Goal: Information Seeking & Learning: Learn about a topic

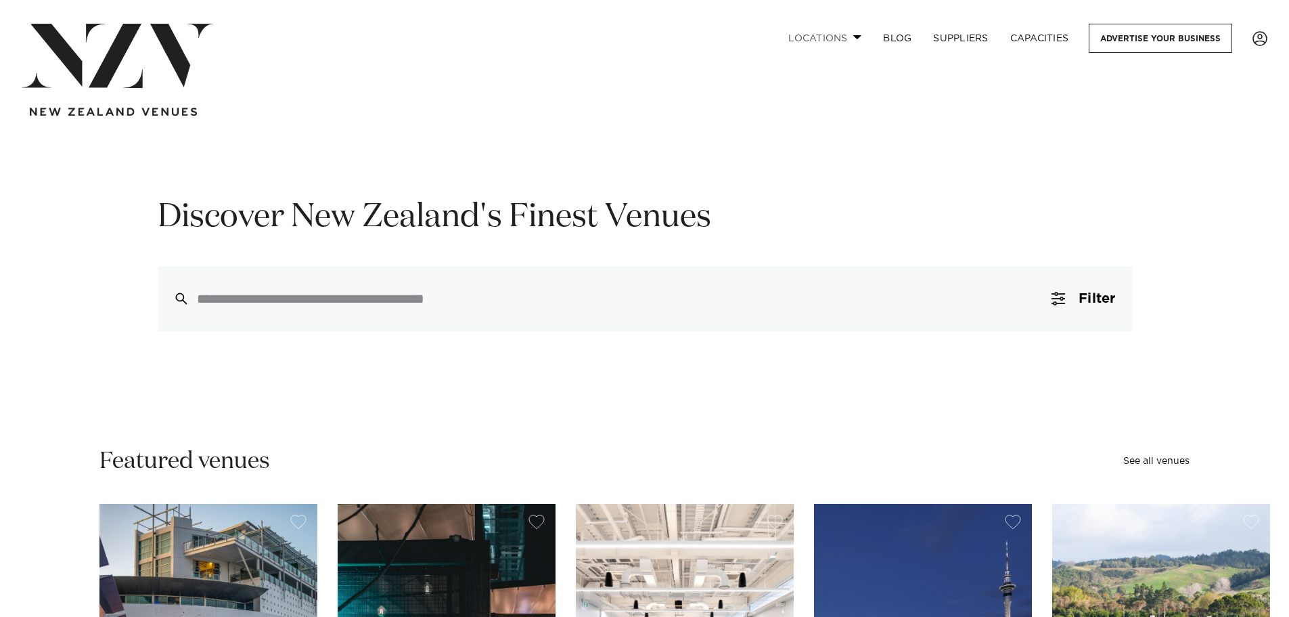
click at [832, 42] on link "Locations" at bounding box center [825, 38] width 95 height 29
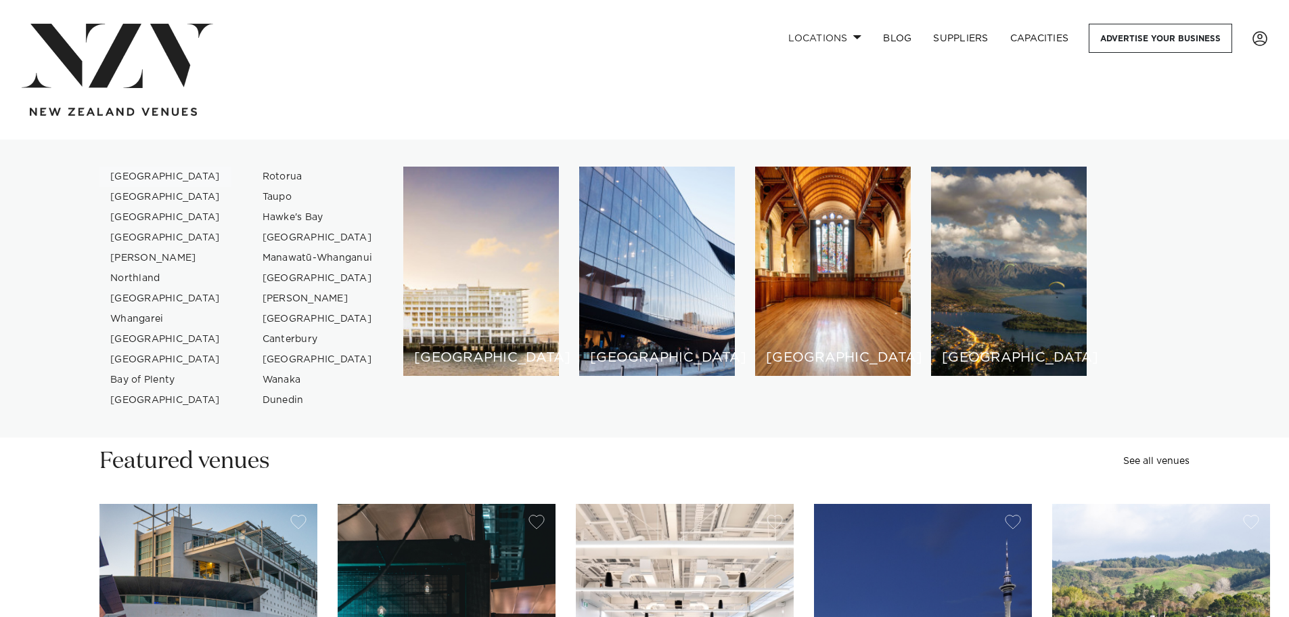
click at [120, 174] on link "[GEOGRAPHIC_DATA]" at bounding box center [165, 177] width 132 height 20
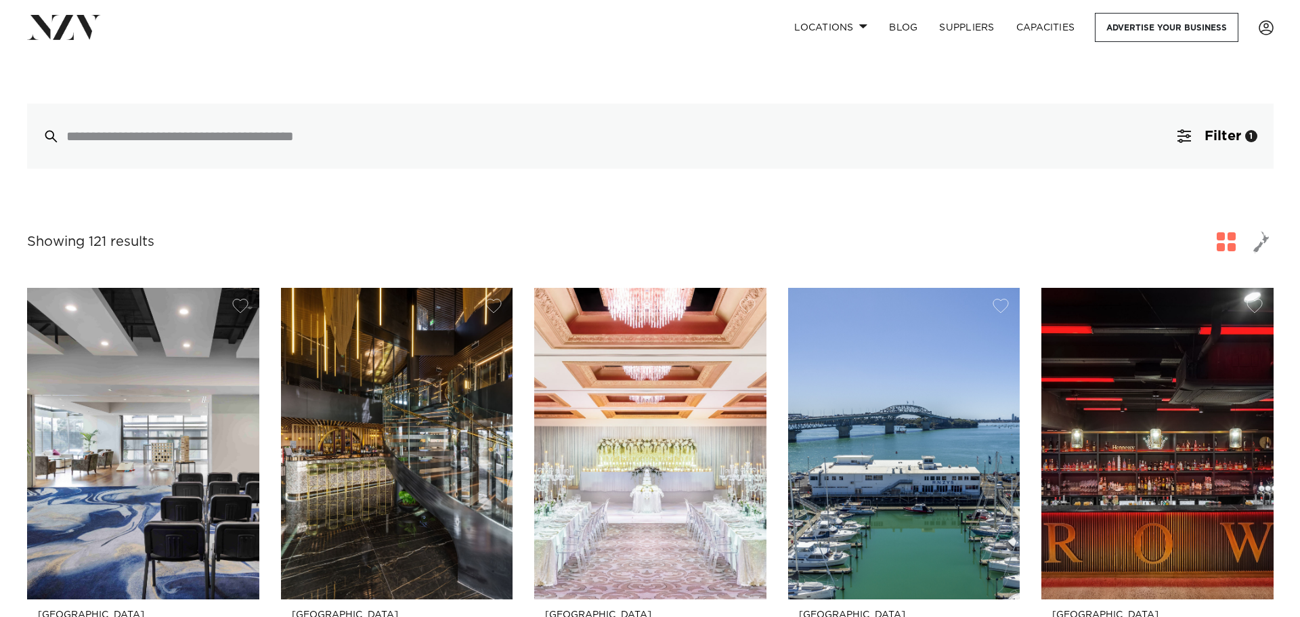
scroll to position [338, 0]
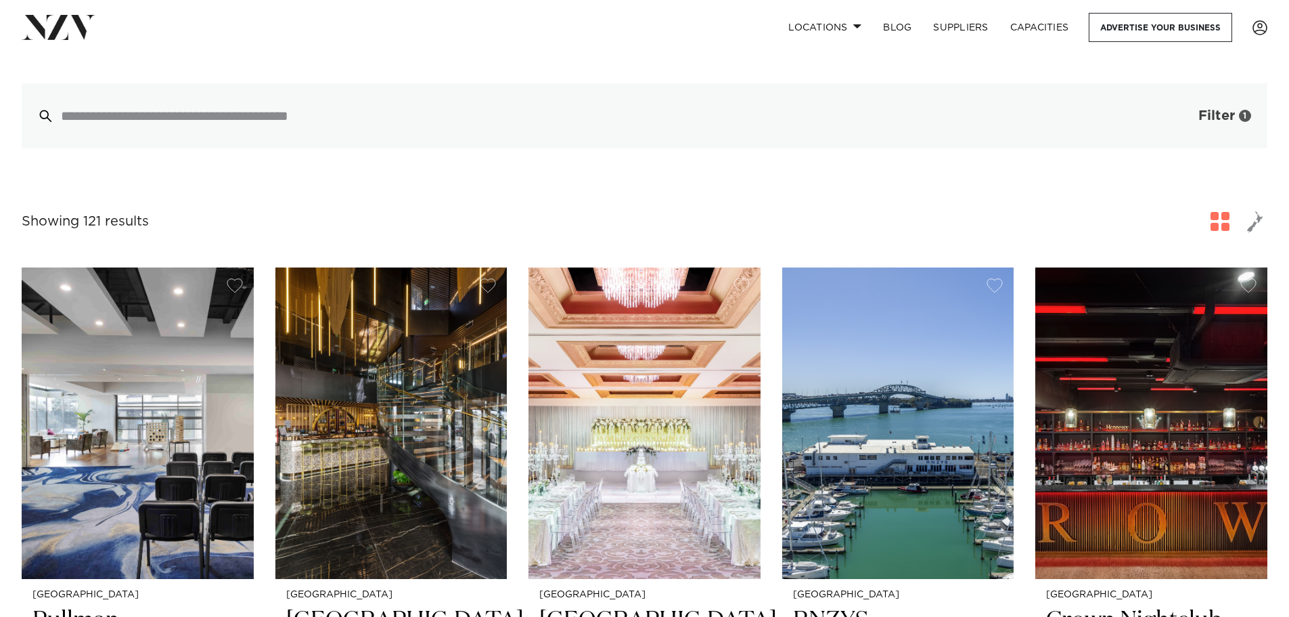
click at [1217, 98] on button "Filter 1" at bounding box center [1211, 115] width 112 height 65
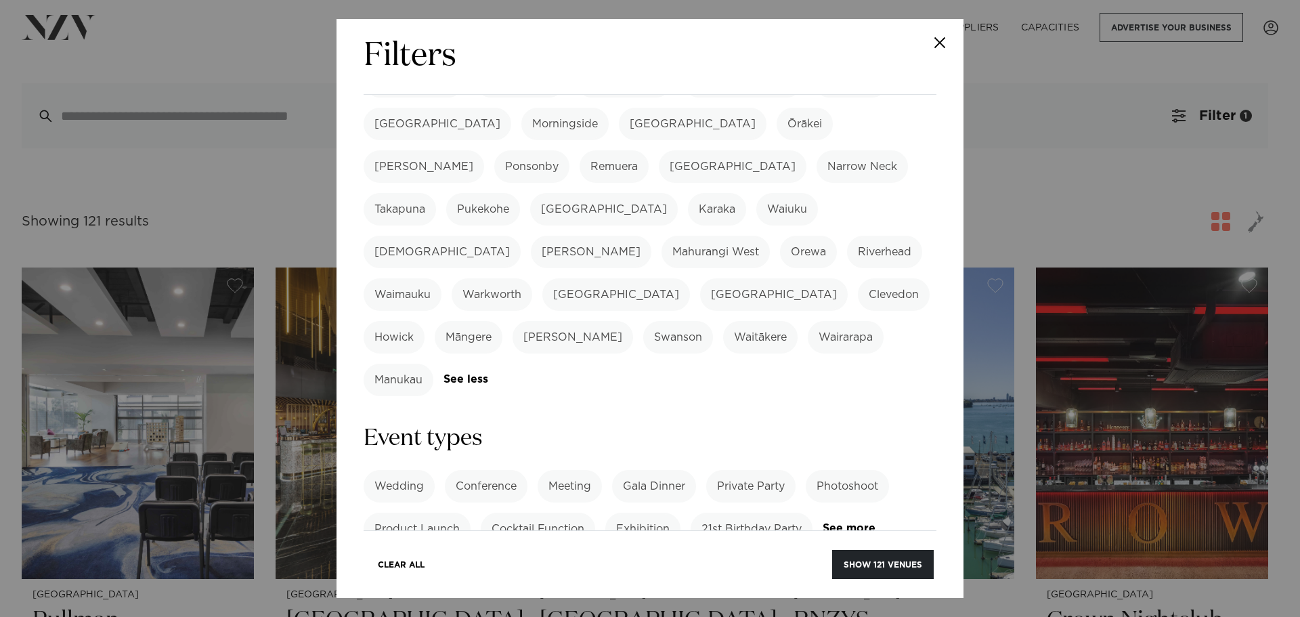
scroll to position [406, 0]
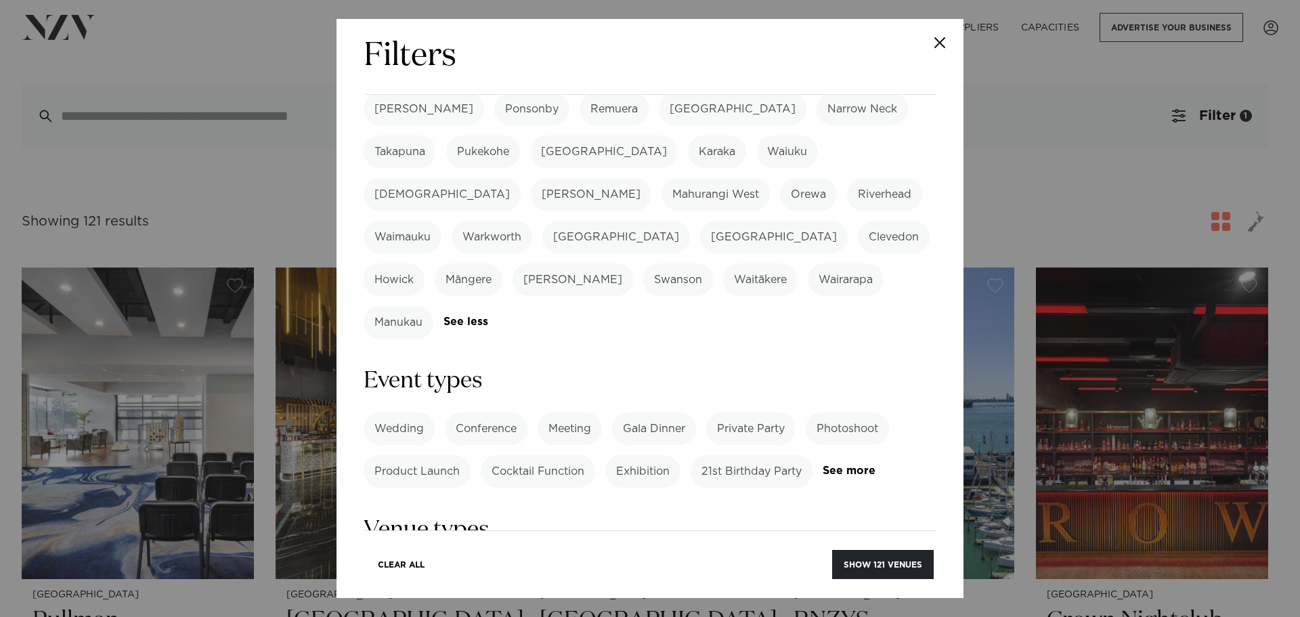
click at [759, 412] on label "Private Party" at bounding box center [750, 428] width 89 height 32
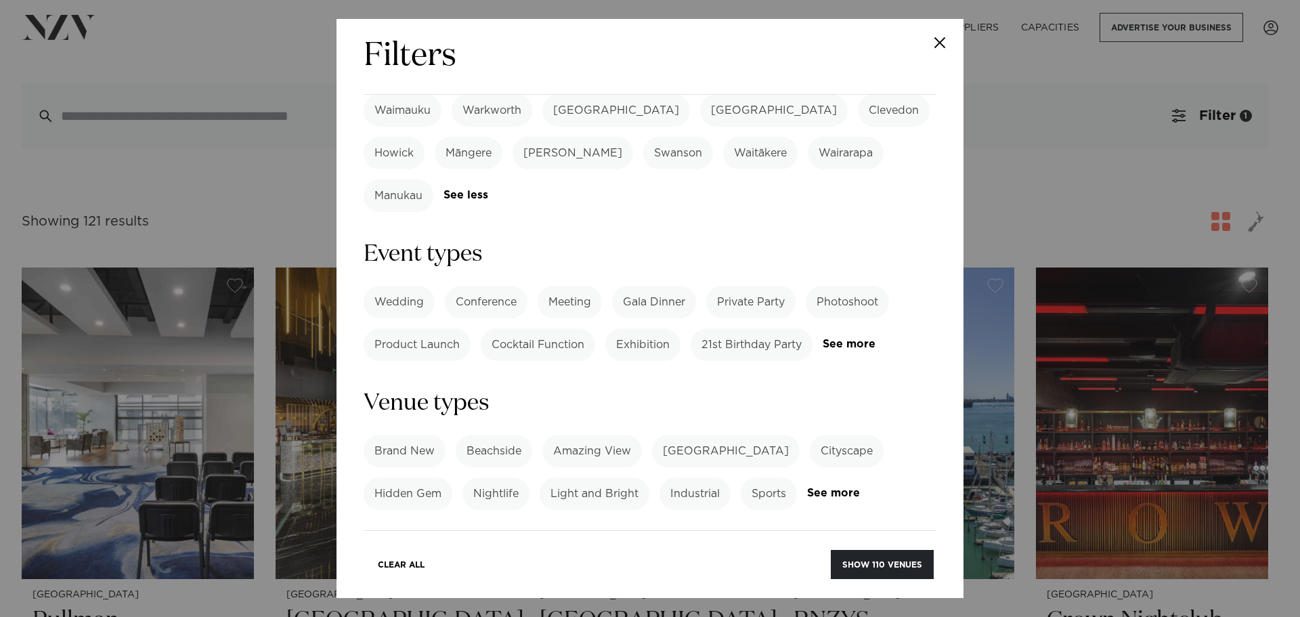
scroll to position [541, 0]
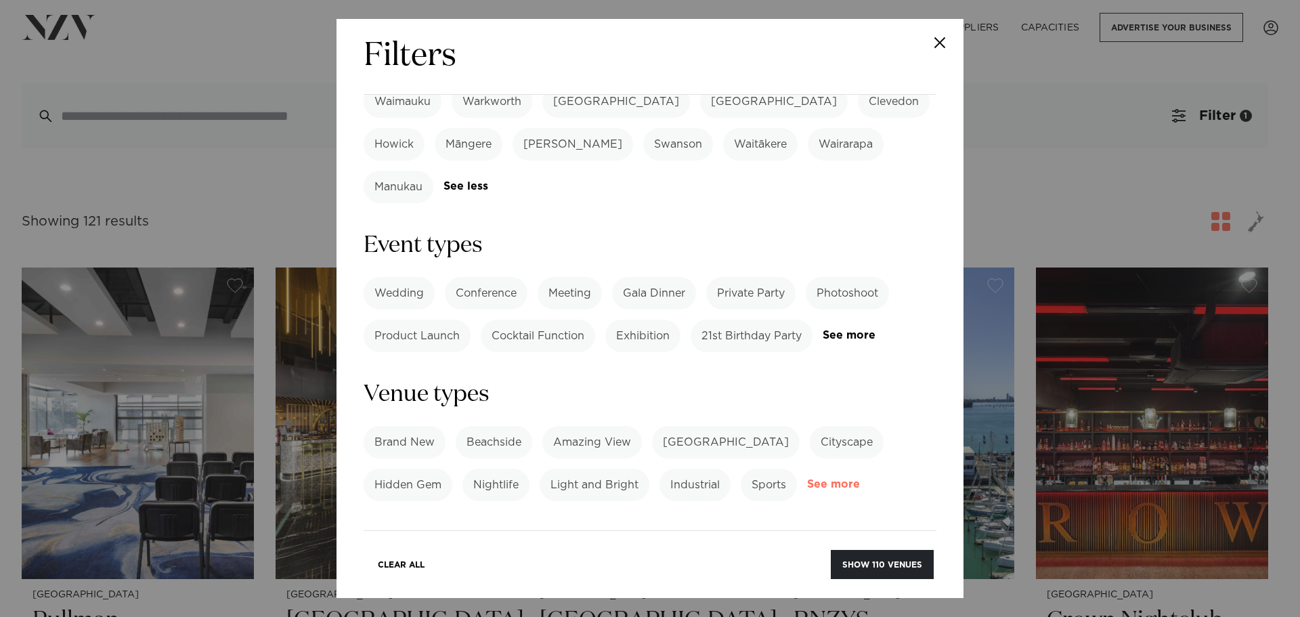
click at [829, 479] on link "See more" at bounding box center [860, 485] width 106 height 12
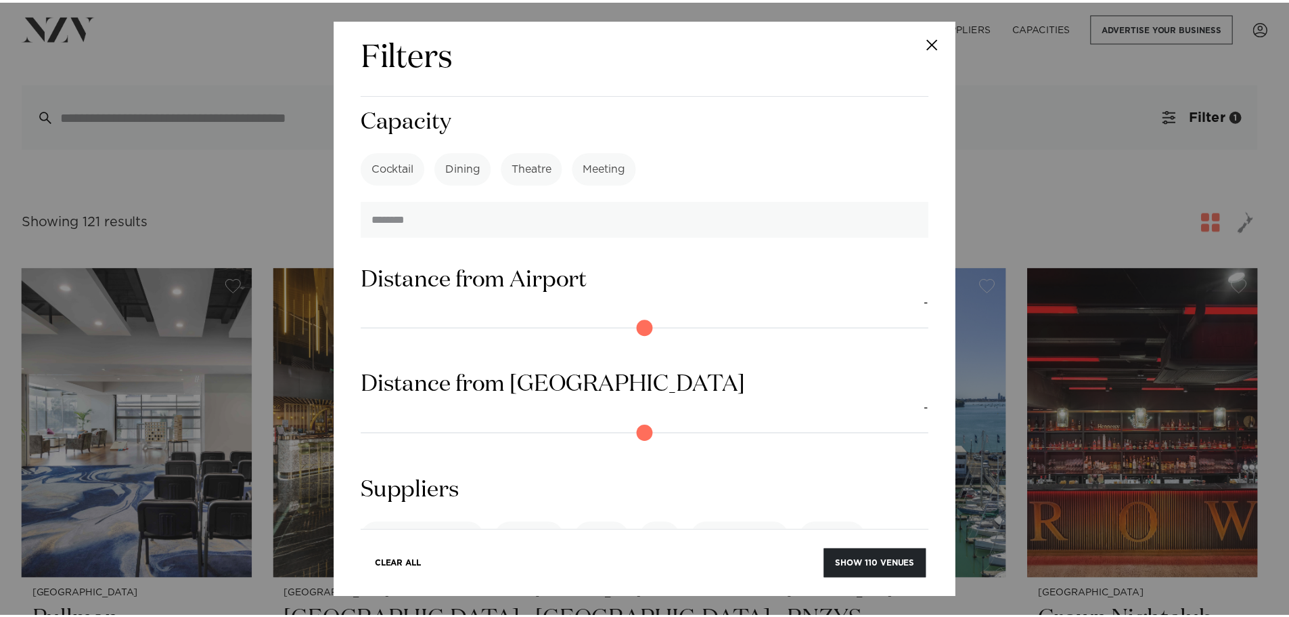
scroll to position [1487, 0]
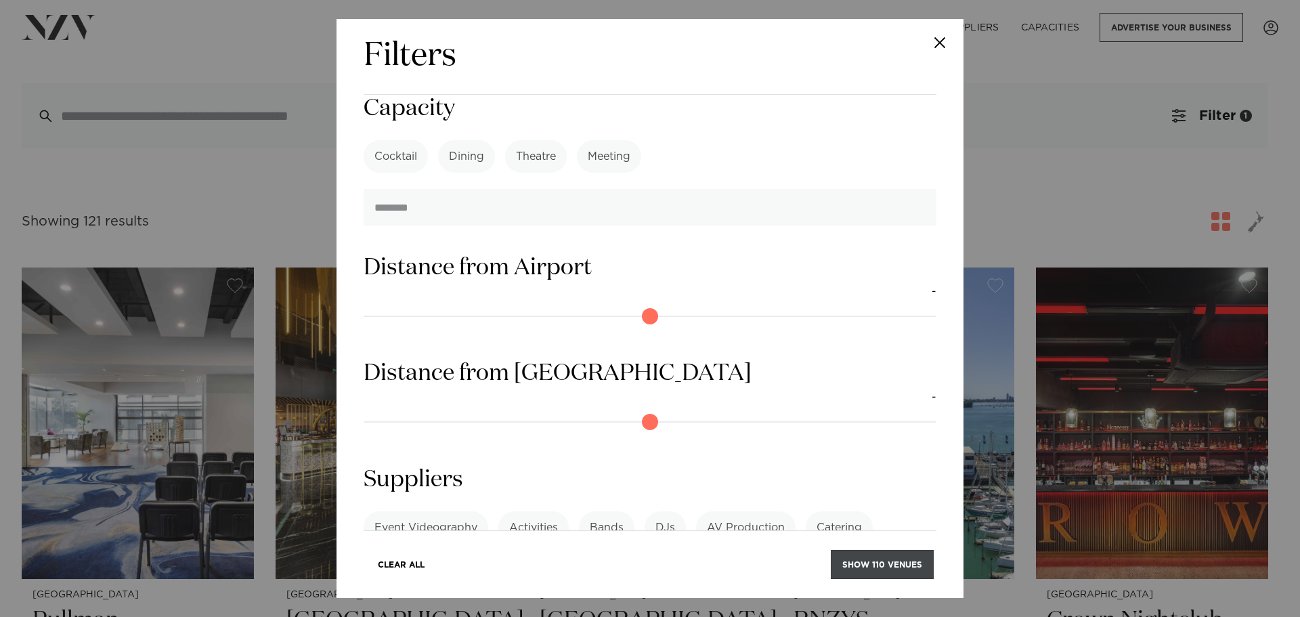
click at [866, 564] on button "Show 110 venues" at bounding box center [881, 564] width 103 height 29
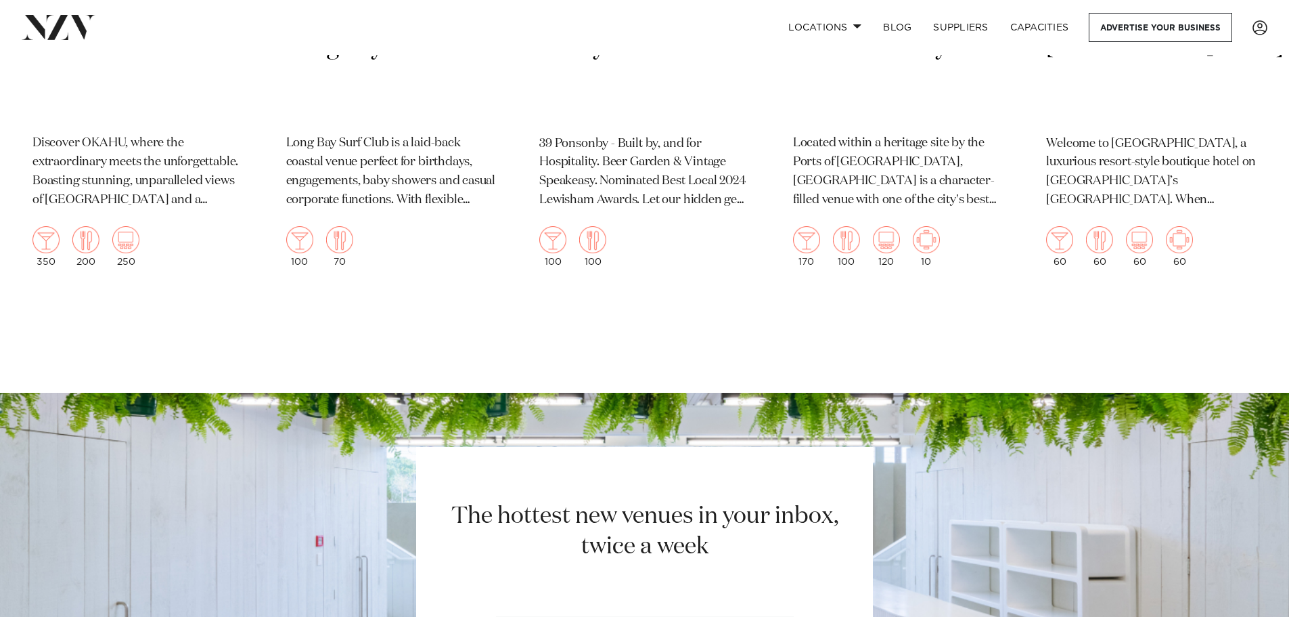
scroll to position [13672, 0]
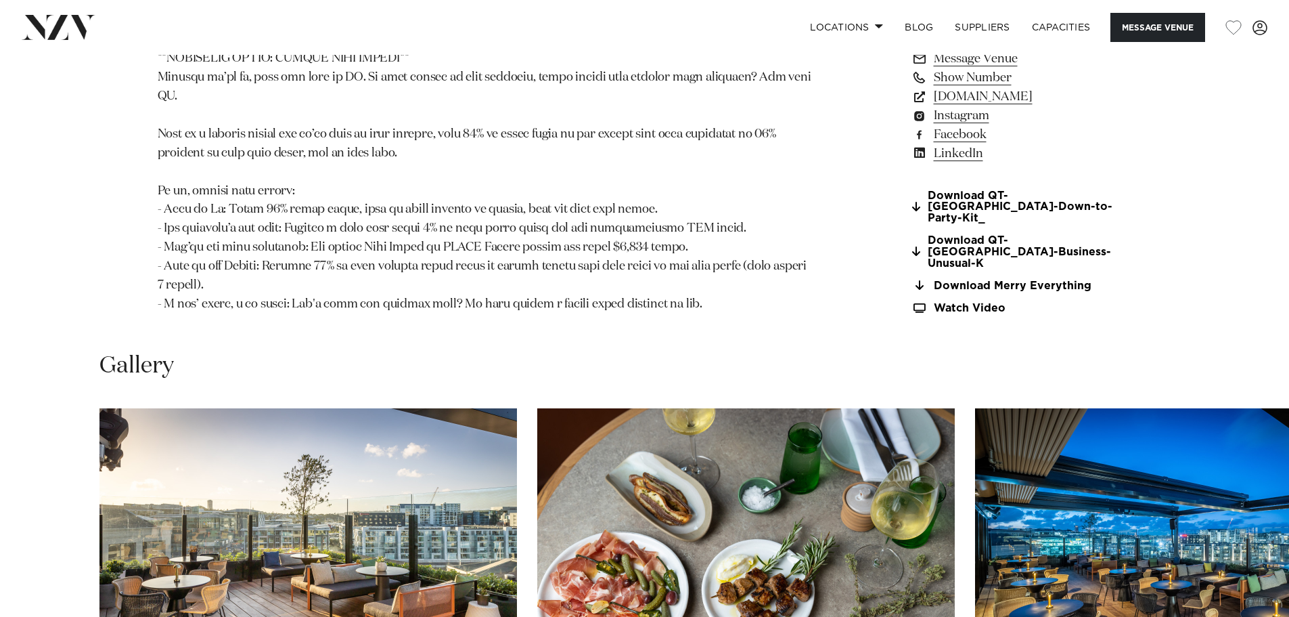
scroll to position [1421, 0]
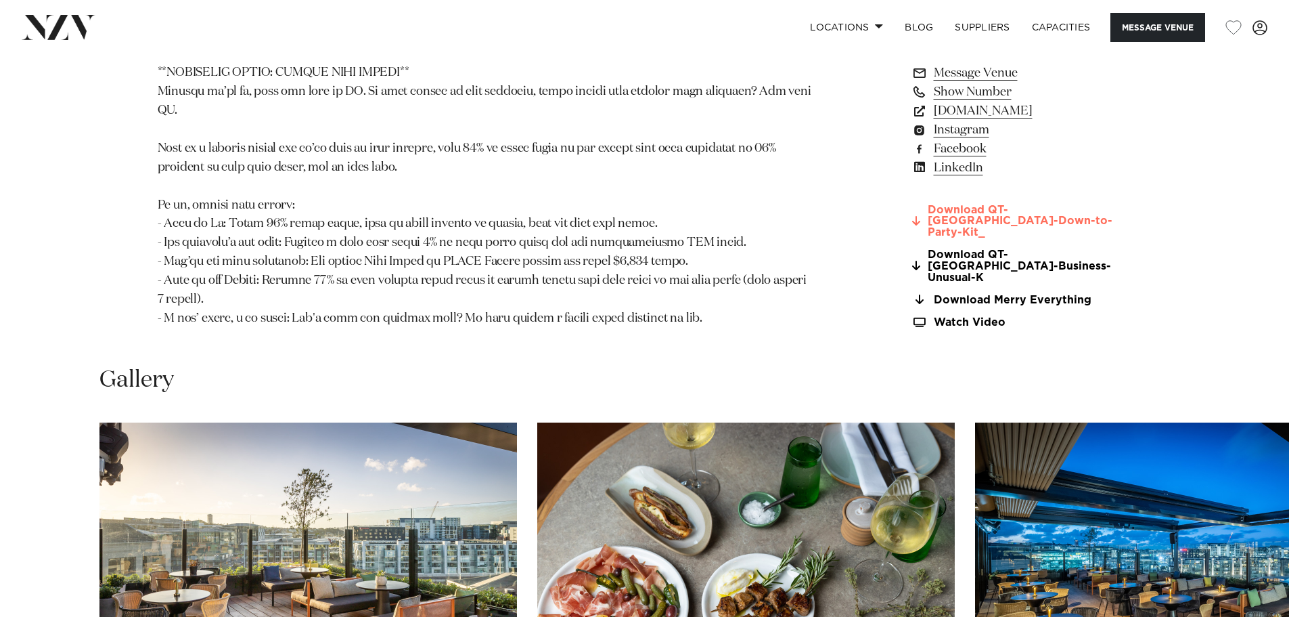
click at [983, 215] on link "Download QT-Auckland-Down-to-Party-Kit_" at bounding box center [1022, 221] width 221 height 34
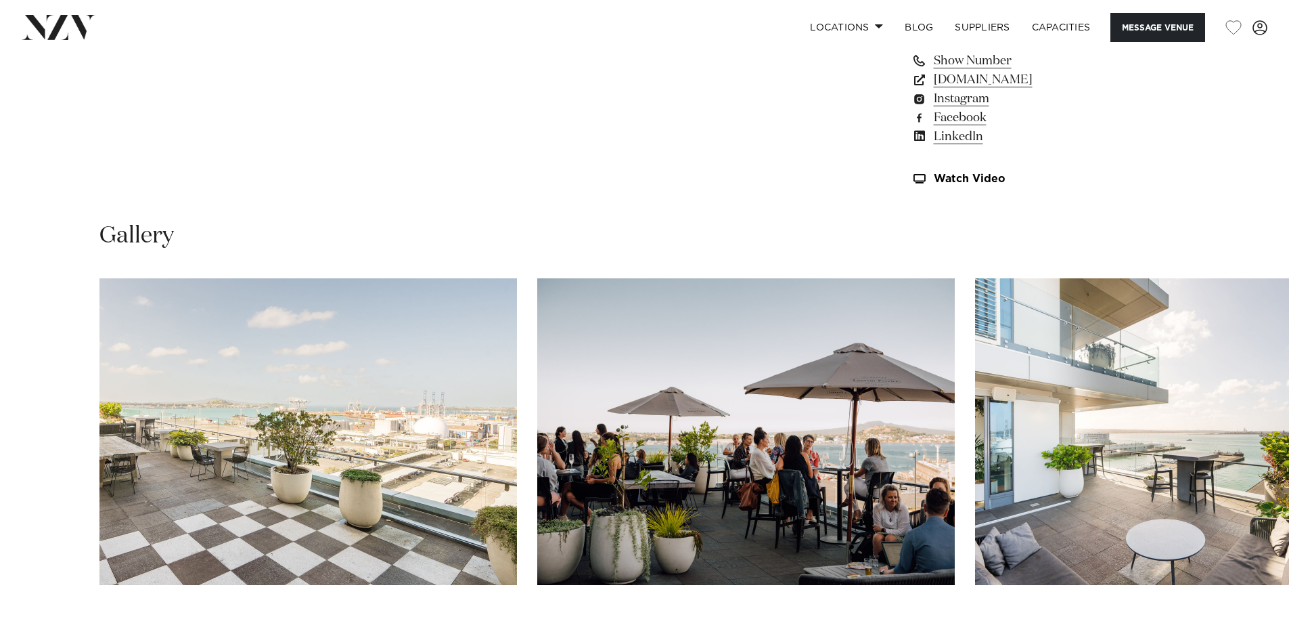
scroll to position [1354, 0]
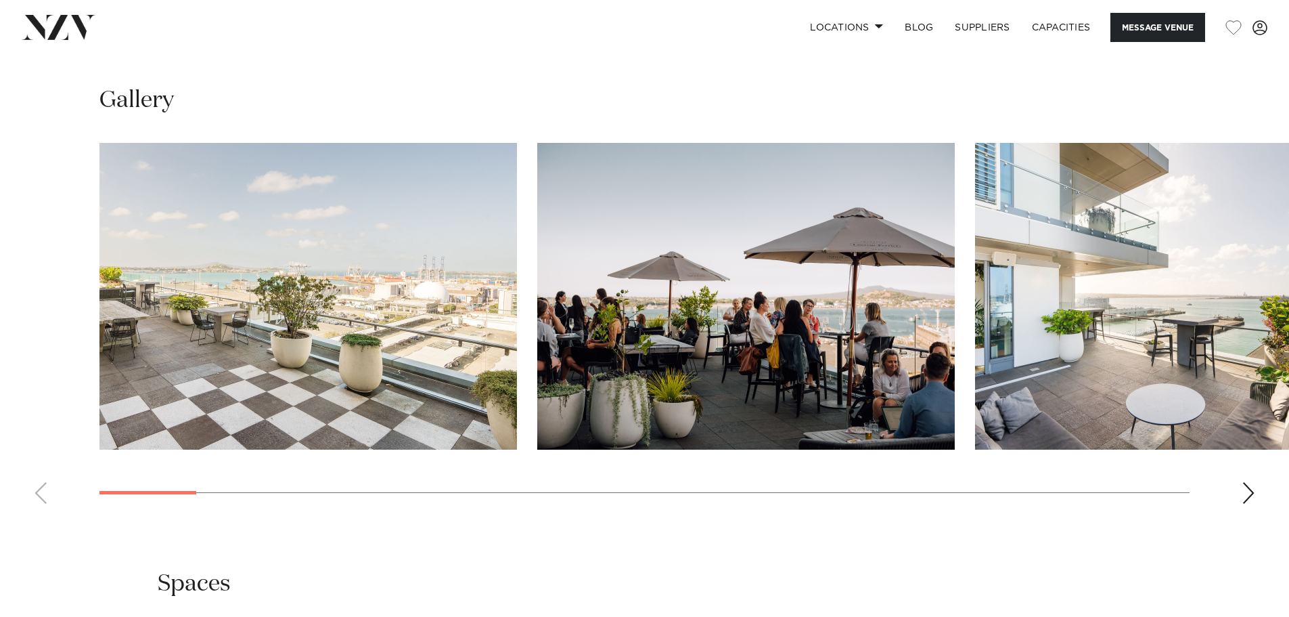
click at [1247, 493] on div "Next slide" at bounding box center [1249, 493] width 14 height 22
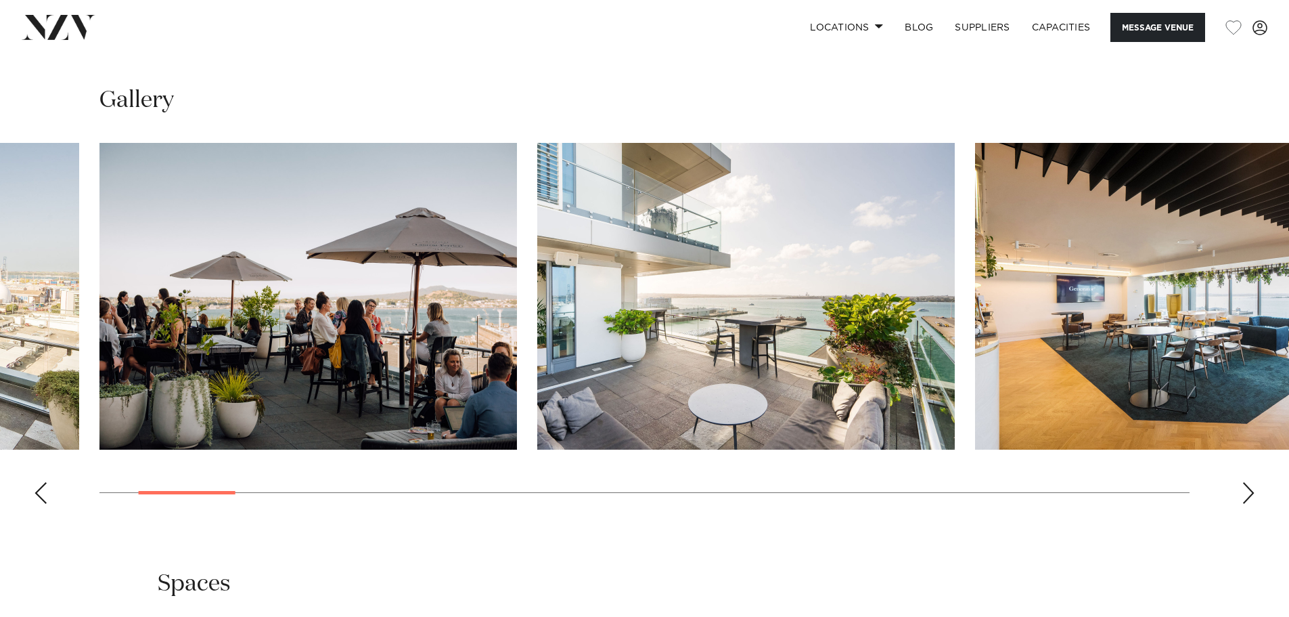
click at [1244, 495] on div "Next slide" at bounding box center [1249, 493] width 14 height 22
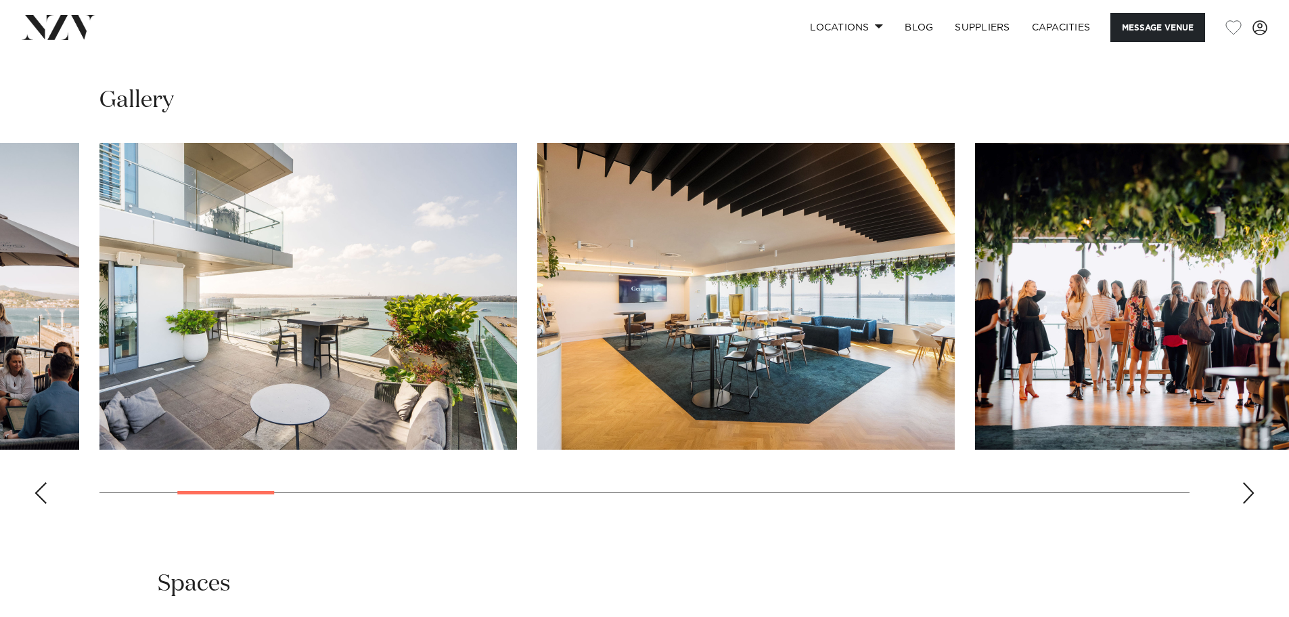
click at [1244, 495] on div "Next slide" at bounding box center [1249, 493] width 14 height 22
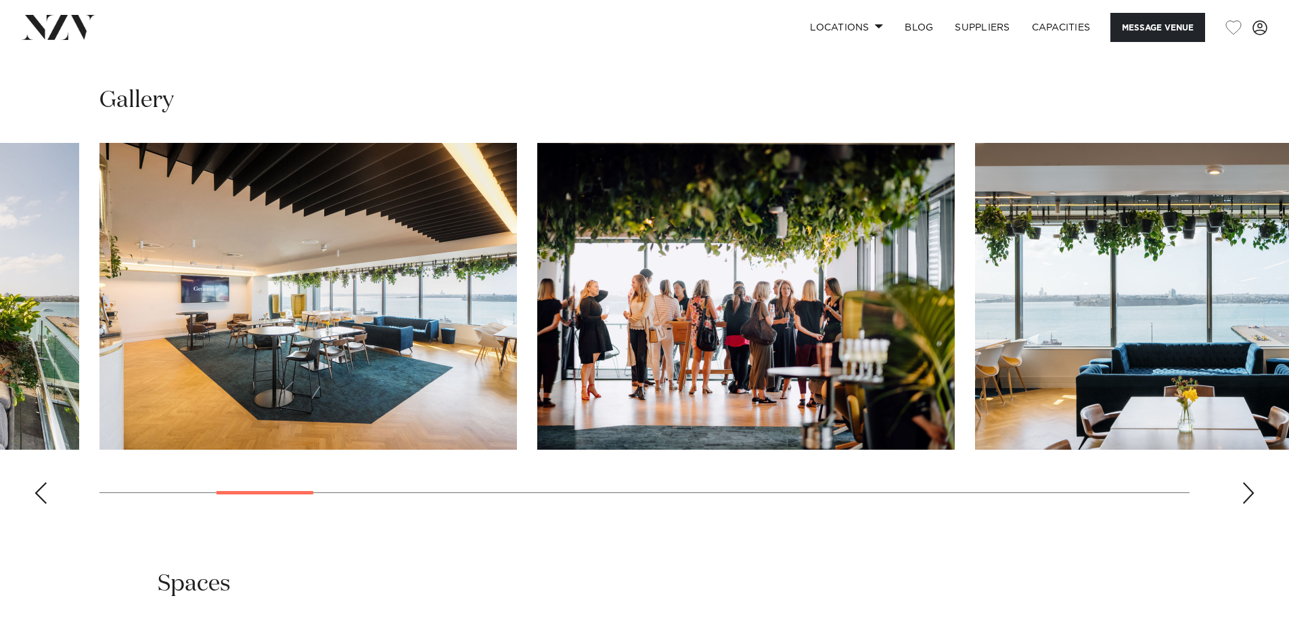
click at [1244, 495] on div "Next slide" at bounding box center [1249, 493] width 14 height 22
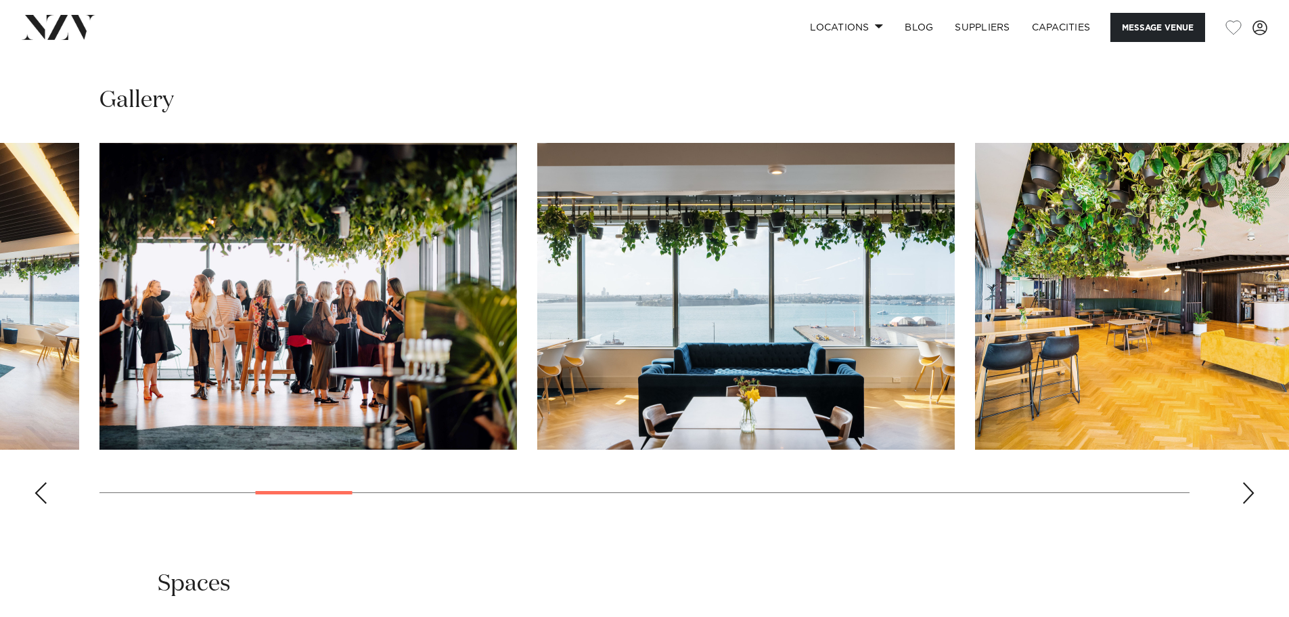
click at [1244, 495] on div "Next slide" at bounding box center [1249, 493] width 14 height 22
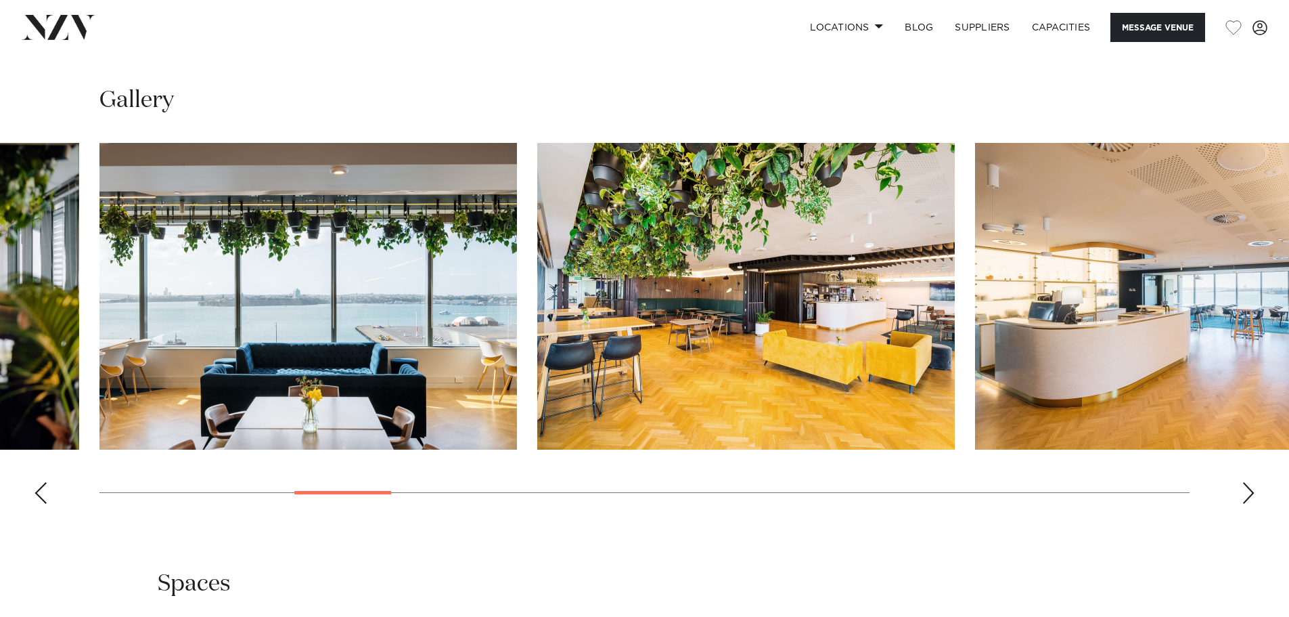
click at [1244, 495] on div "Next slide" at bounding box center [1249, 493] width 14 height 22
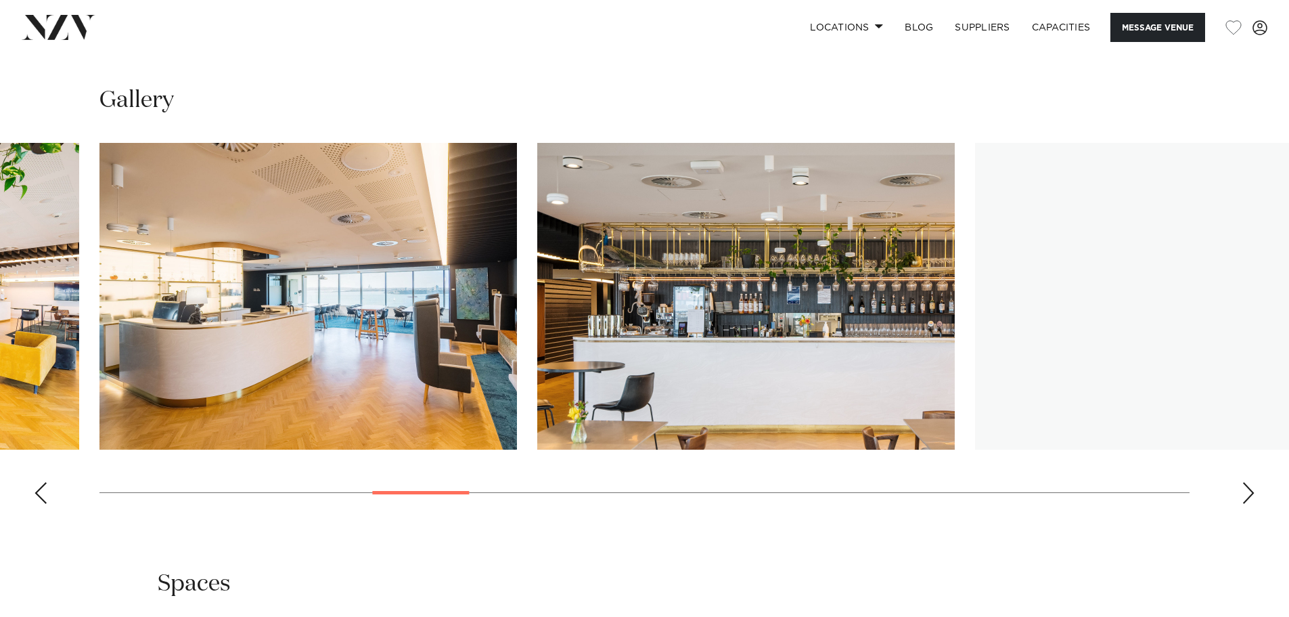
click at [1244, 495] on div "Next slide" at bounding box center [1249, 493] width 14 height 22
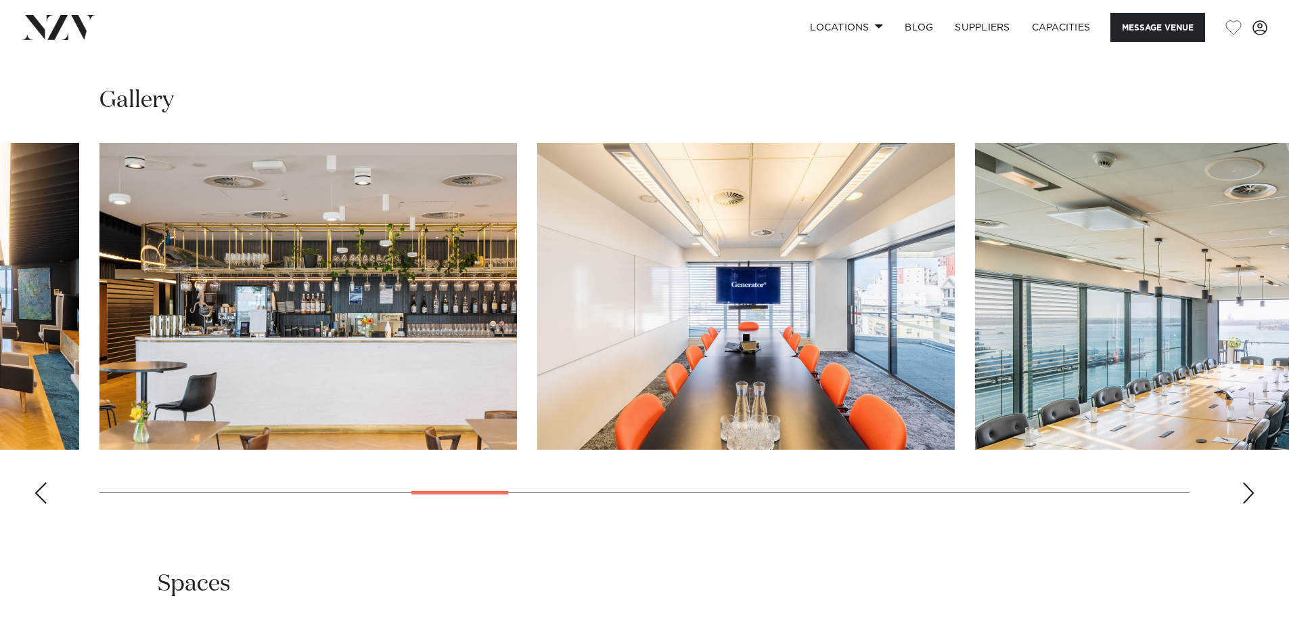
click at [1244, 495] on div "Next slide" at bounding box center [1249, 493] width 14 height 22
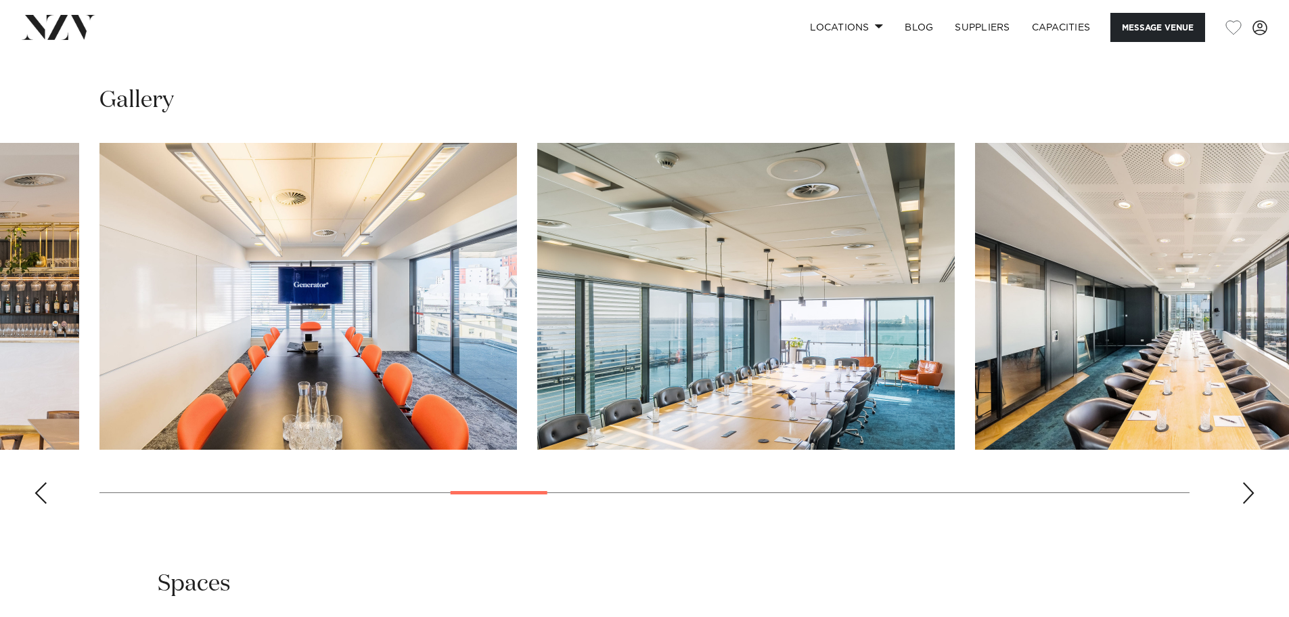
click at [1244, 495] on div "Next slide" at bounding box center [1249, 493] width 14 height 22
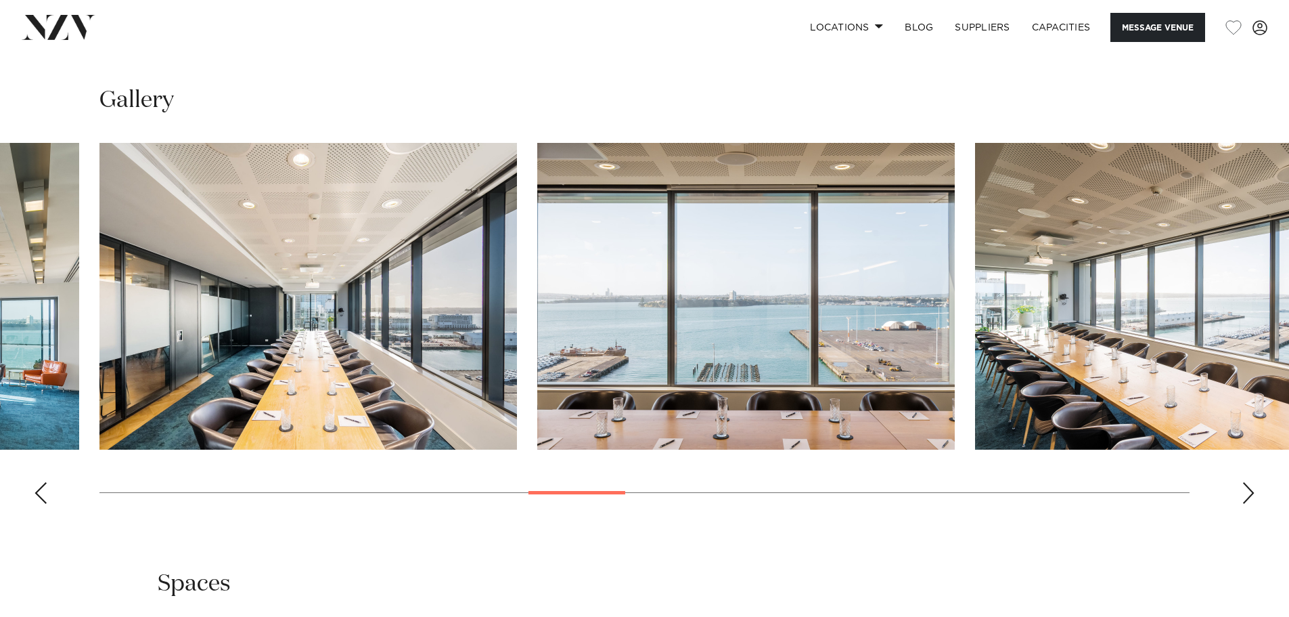
click at [1244, 495] on div "Next slide" at bounding box center [1249, 493] width 14 height 22
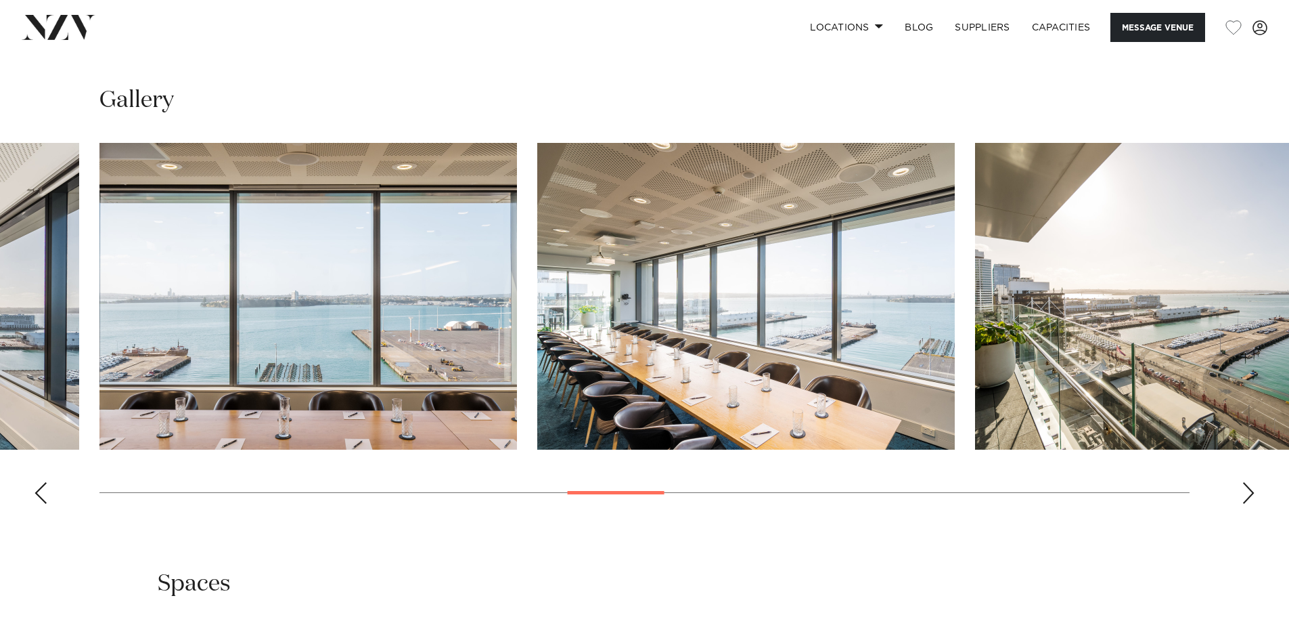
click at [1244, 495] on div "Next slide" at bounding box center [1249, 493] width 14 height 22
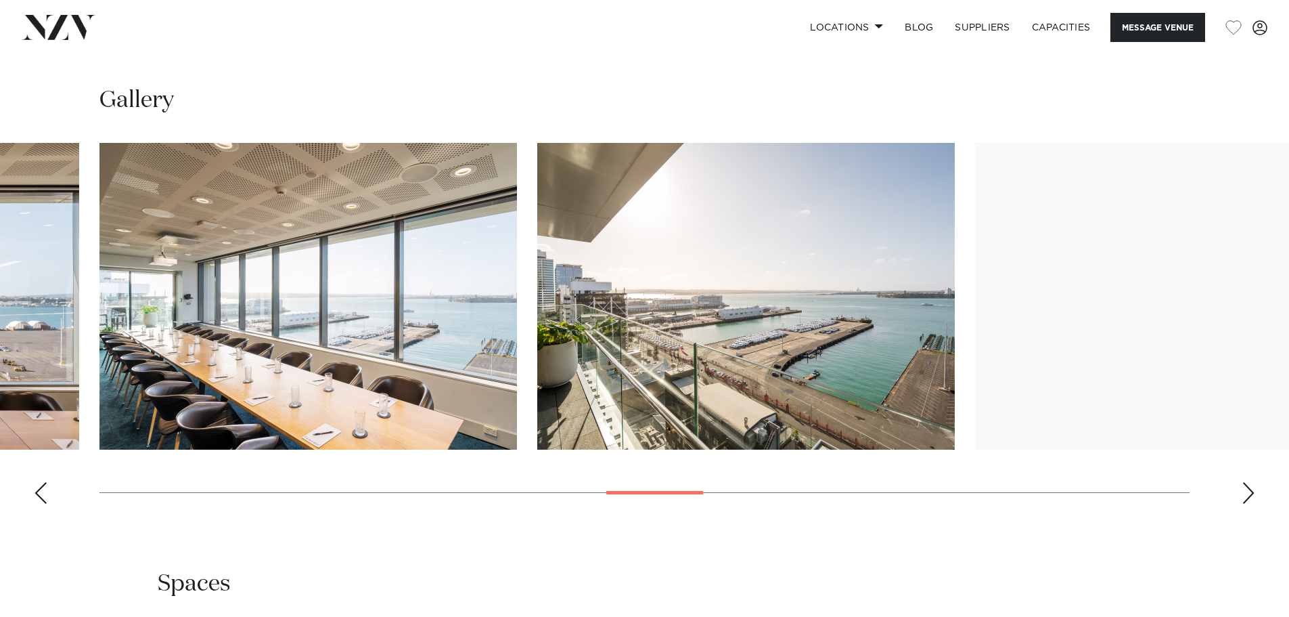
click at [1244, 495] on div "Next slide" at bounding box center [1249, 493] width 14 height 22
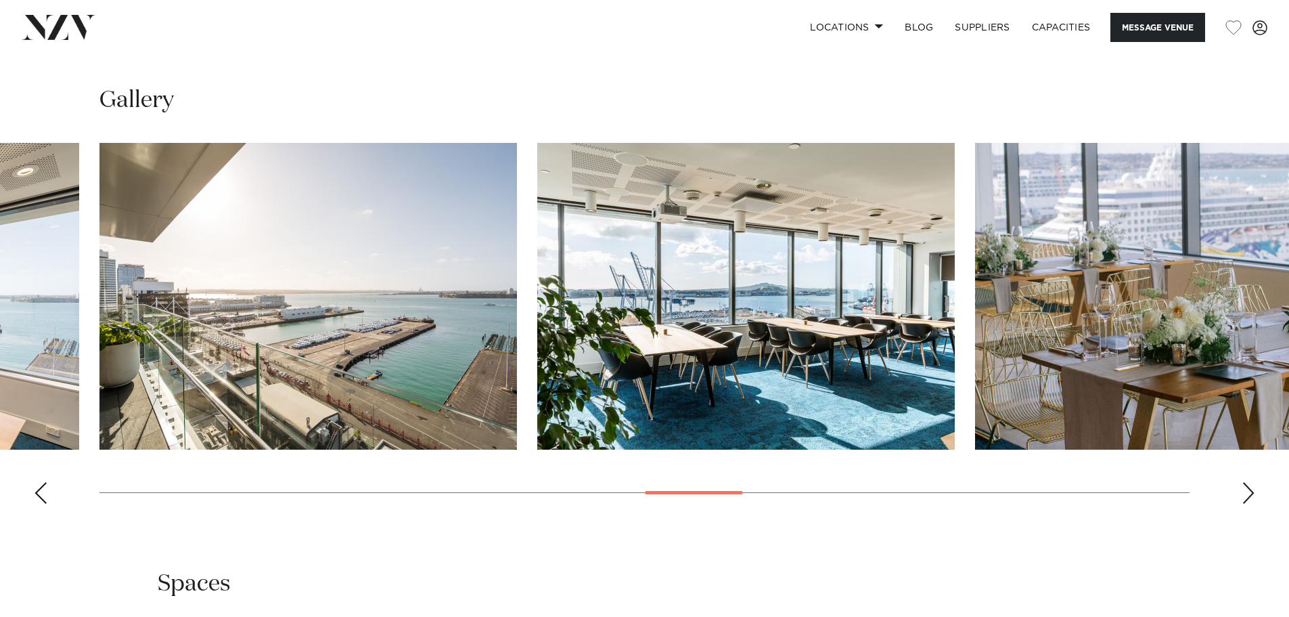
click at [1244, 495] on div "Next slide" at bounding box center [1249, 493] width 14 height 22
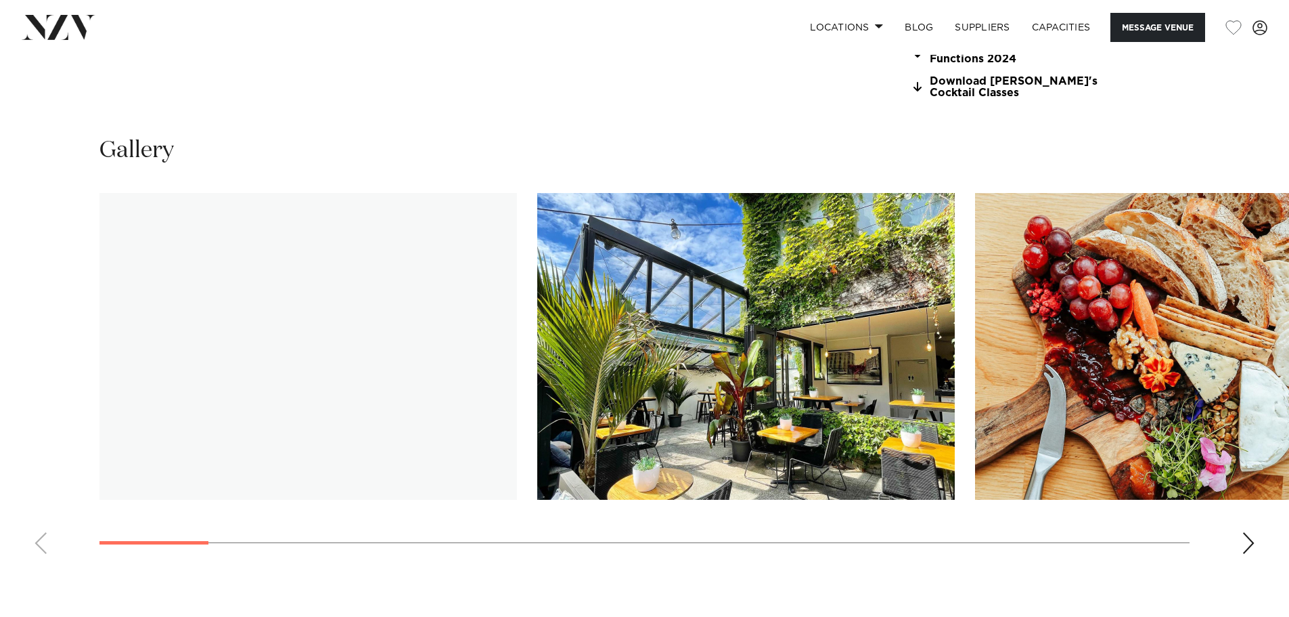
scroll to position [1354, 0]
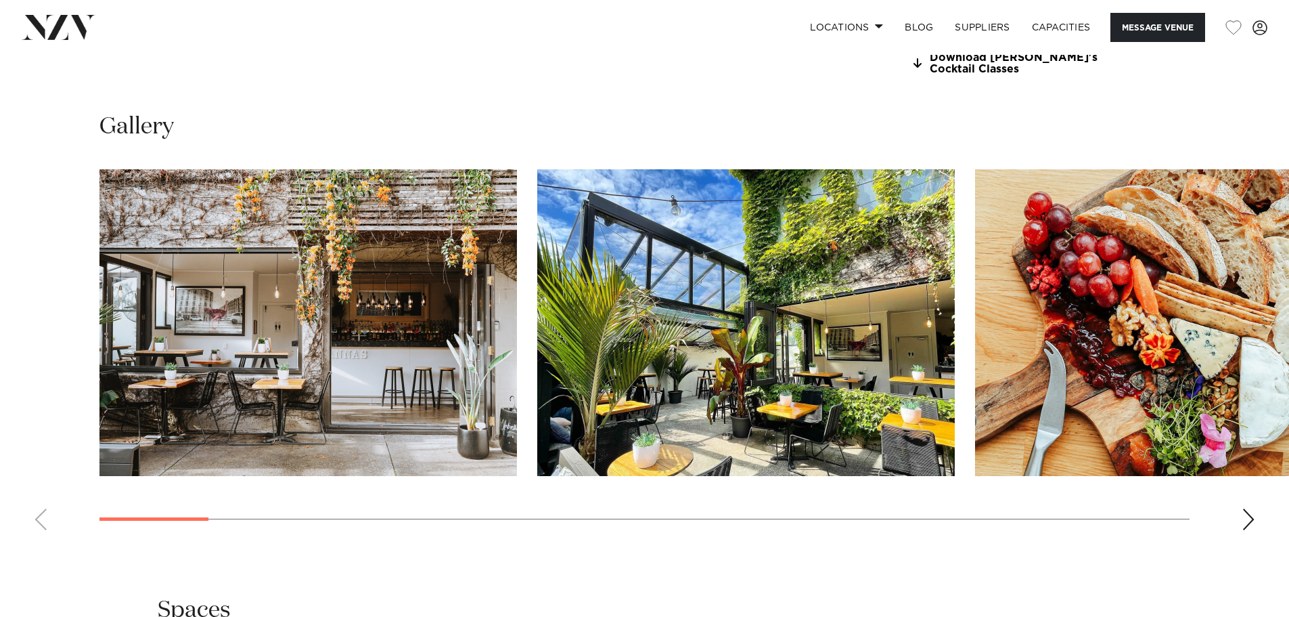
click at [1256, 541] on swiper-container at bounding box center [644, 355] width 1289 height 372
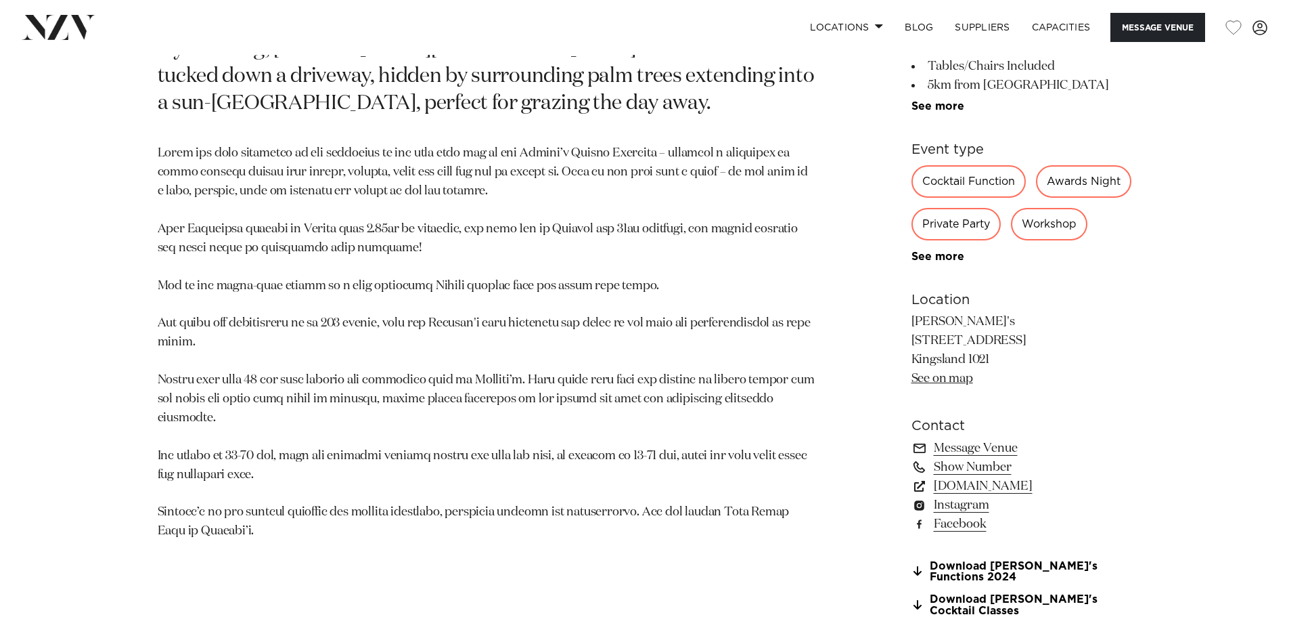
scroll to position [745, 0]
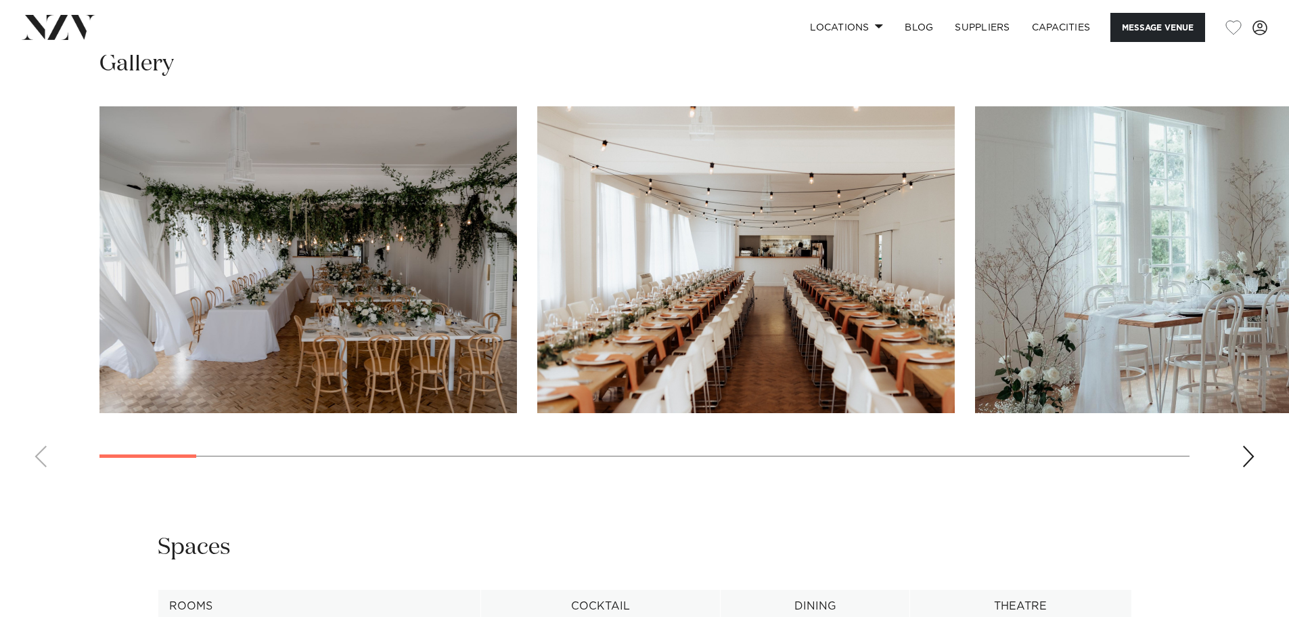
scroll to position [1421, 0]
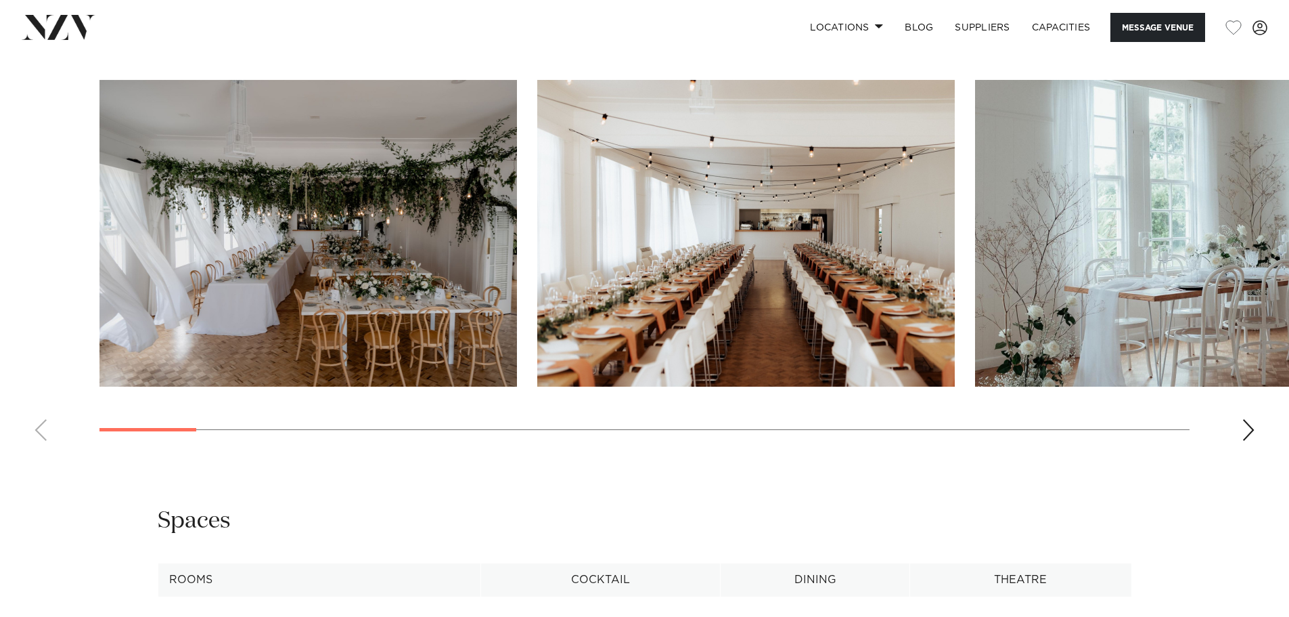
click at [1245, 425] on div "Next slide" at bounding box center [1249, 430] width 14 height 22
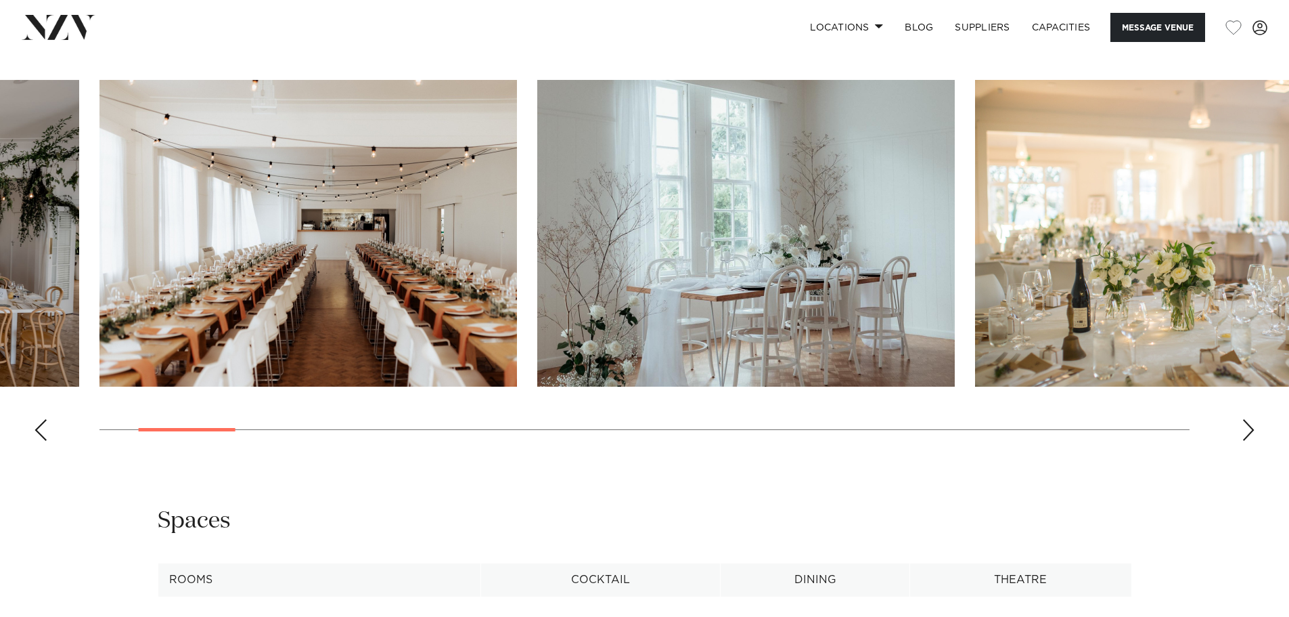
click at [1249, 429] on div "Next slide" at bounding box center [1249, 430] width 14 height 22
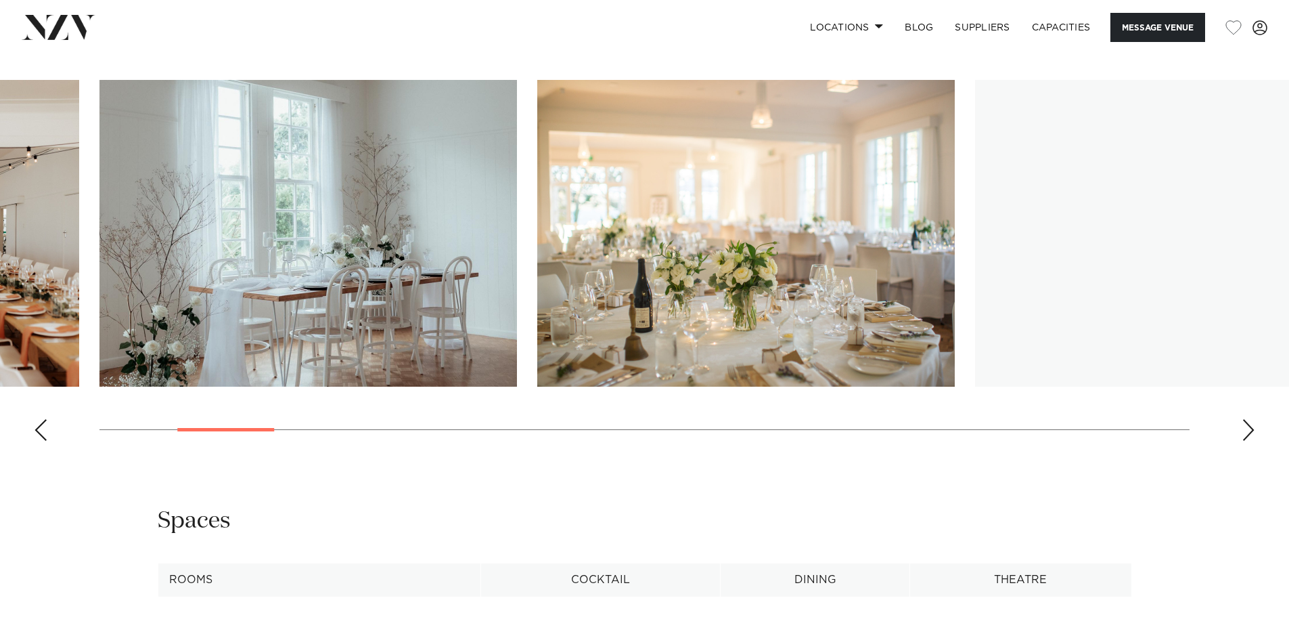
click at [1249, 429] on div "Next slide" at bounding box center [1249, 430] width 14 height 22
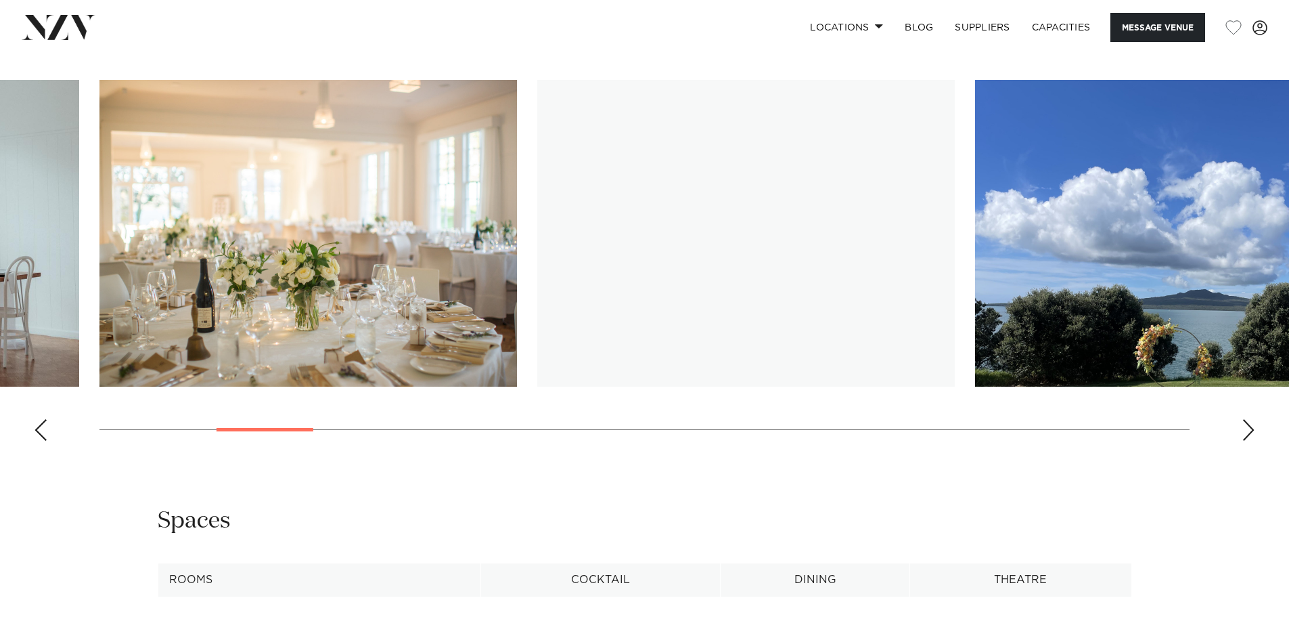
click at [1249, 429] on div "Next slide" at bounding box center [1249, 430] width 14 height 22
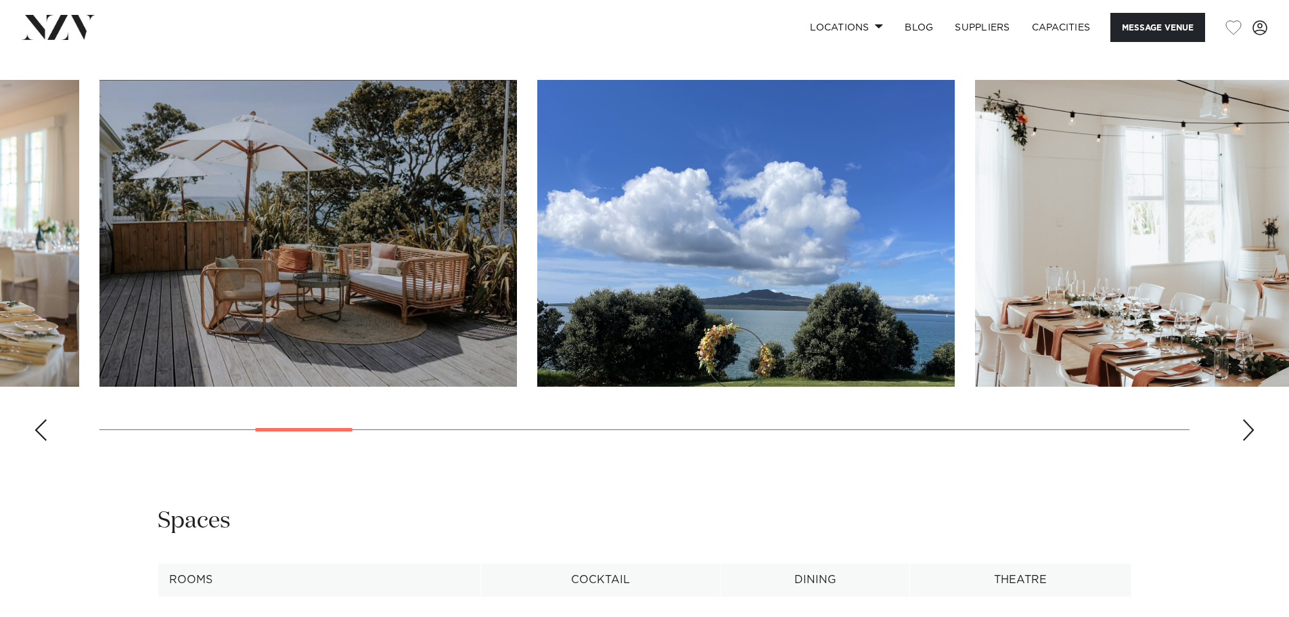
click at [1249, 429] on div "Next slide" at bounding box center [1249, 430] width 14 height 22
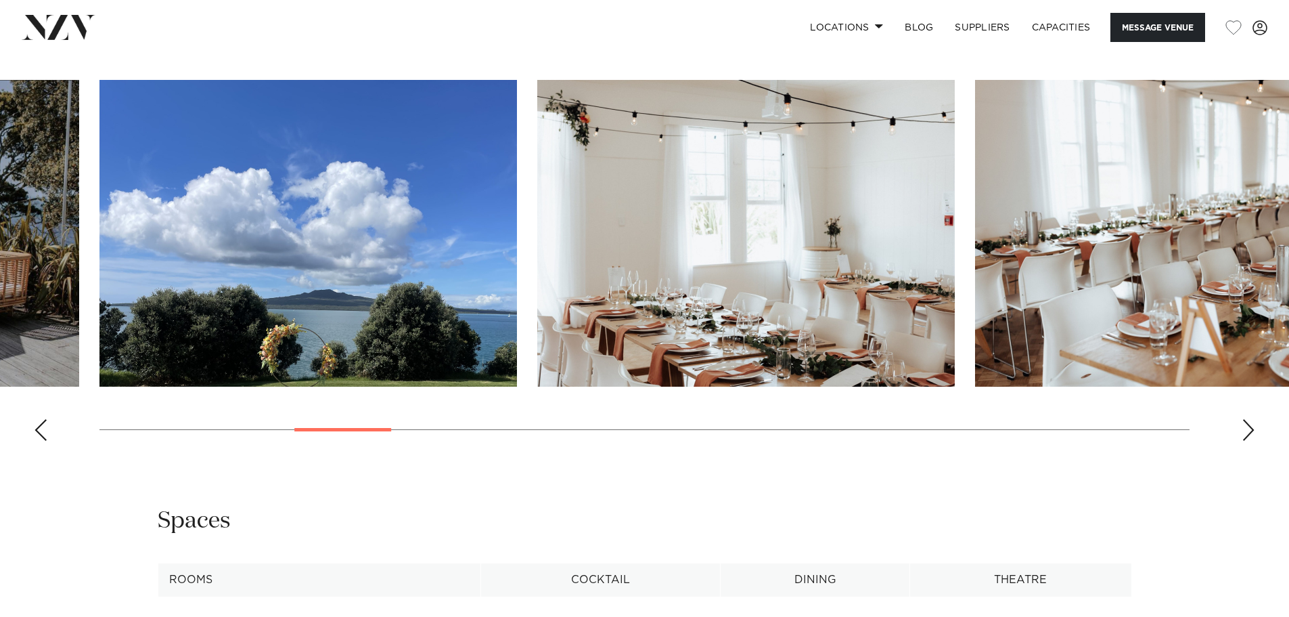
click at [1249, 429] on div "Next slide" at bounding box center [1249, 430] width 14 height 22
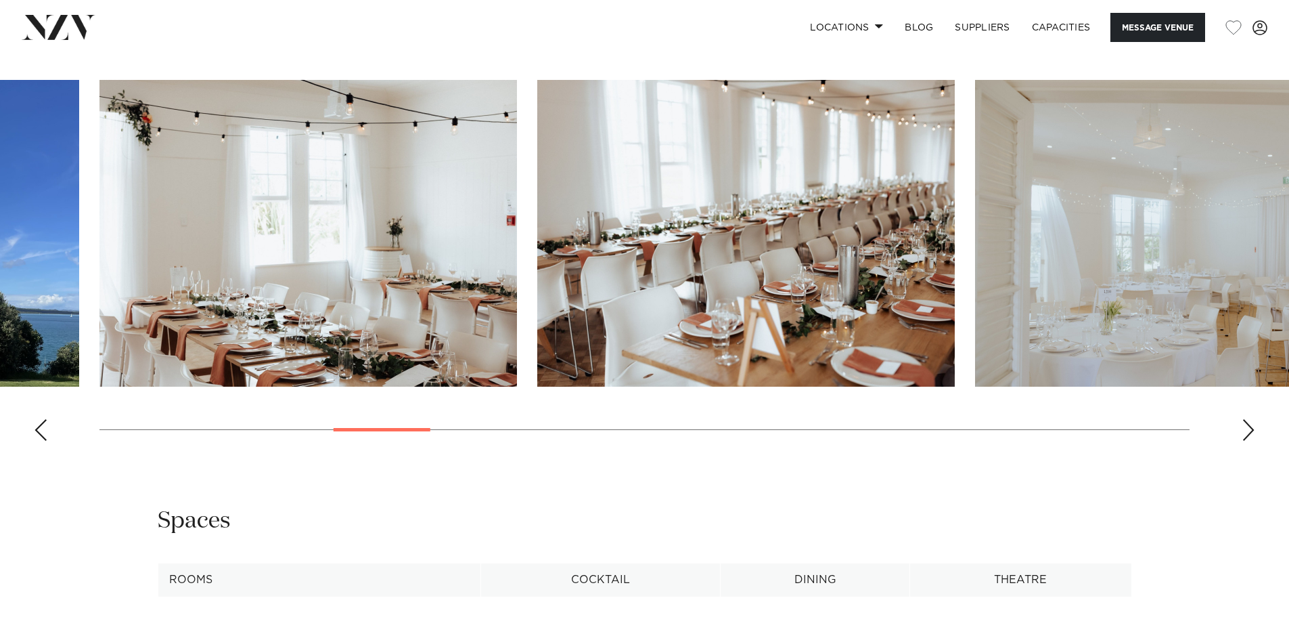
click at [1249, 429] on div "Next slide" at bounding box center [1249, 430] width 14 height 22
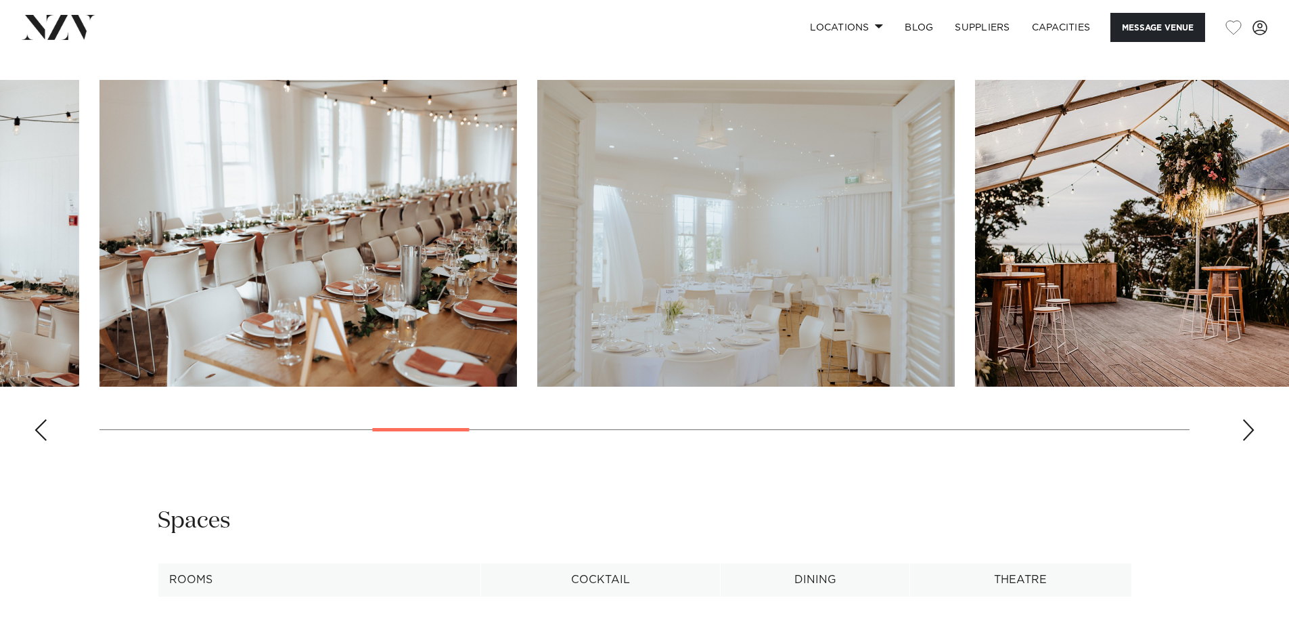
click at [1249, 429] on div "Next slide" at bounding box center [1249, 430] width 14 height 22
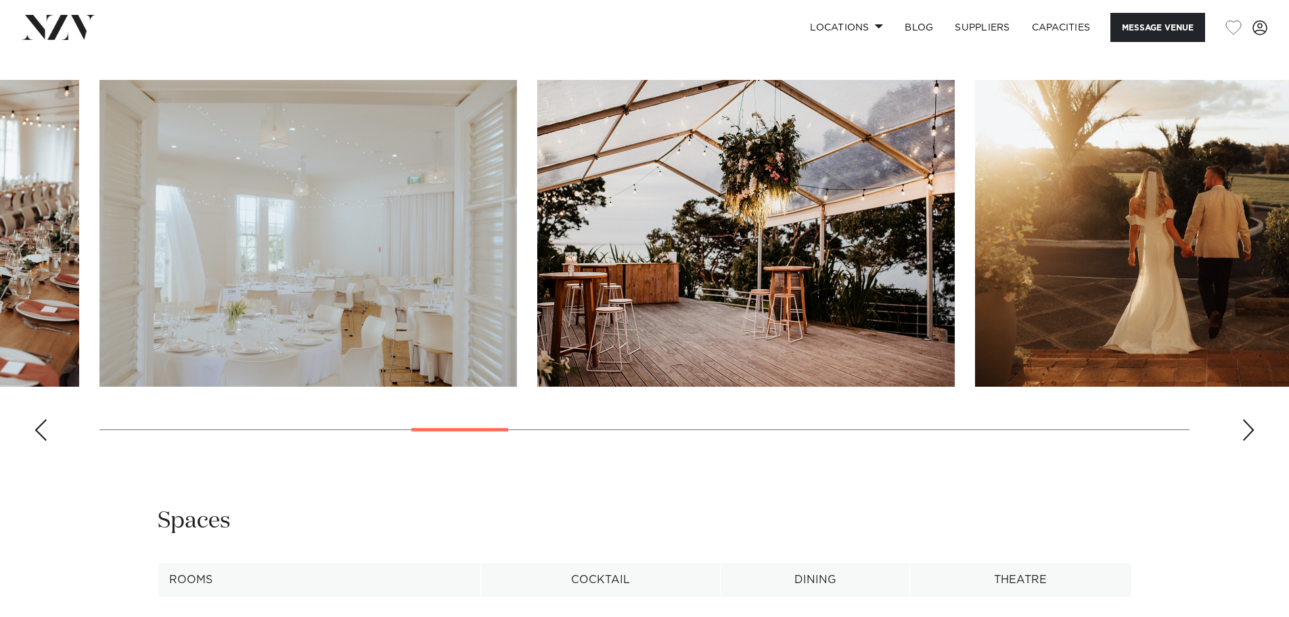
click at [1249, 429] on div "Next slide" at bounding box center [1249, 430] width 14 height 22
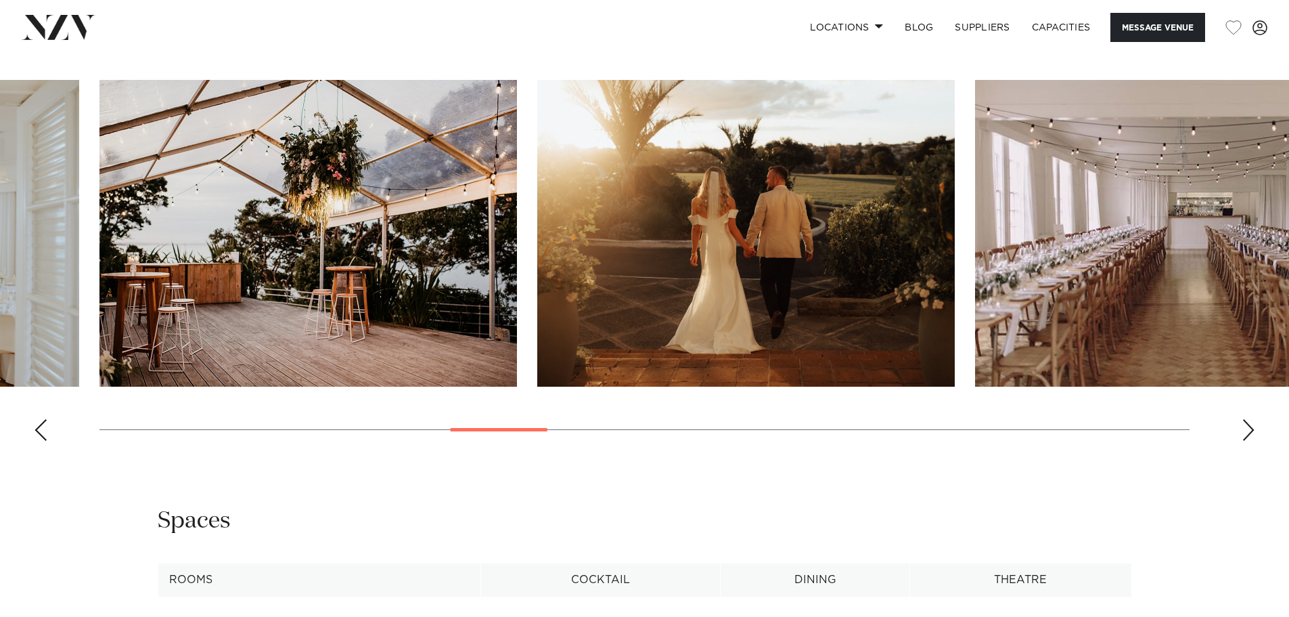
click at [1249, 429] on div "Next slide" at bounding box center [1249, 430] width 14 height 22
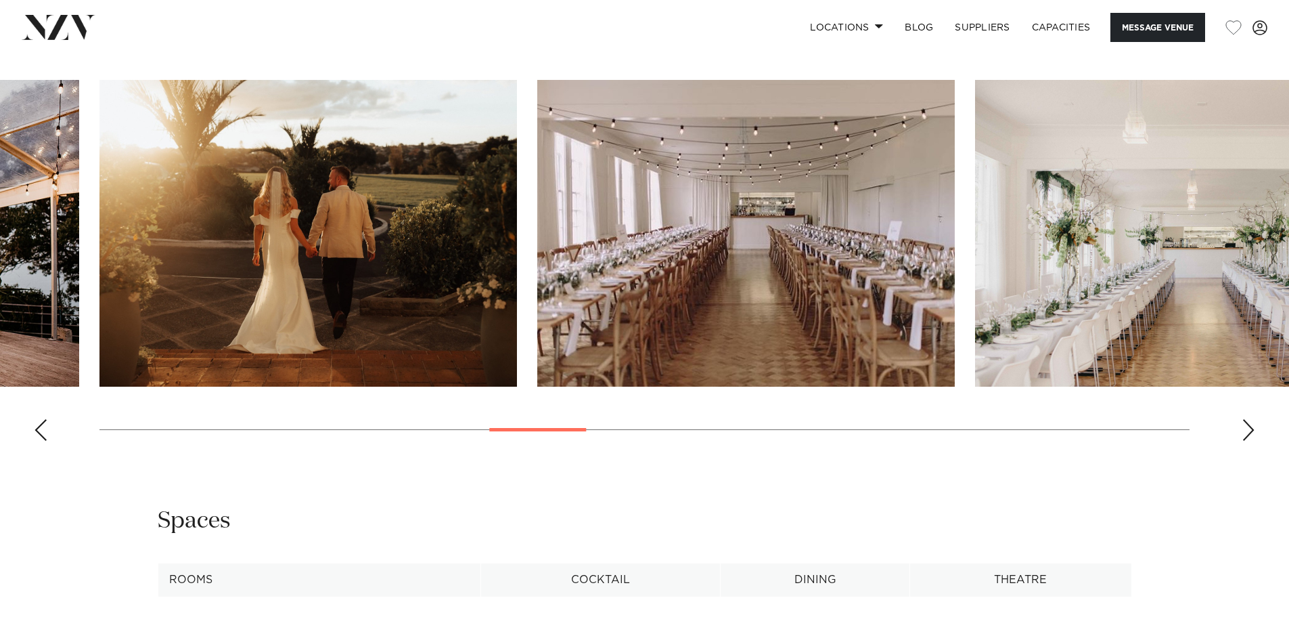
click at [1249, 428] on div "Next slide" at bounding box center [1249, 430] width 14 height 22
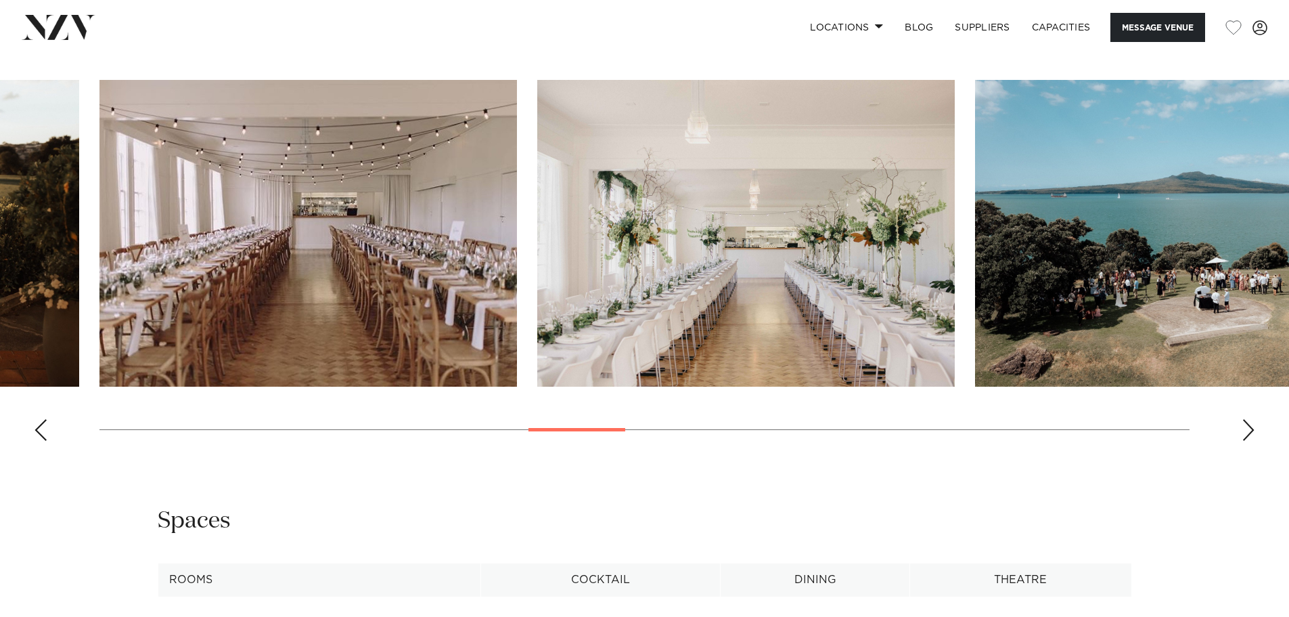
click at [1249, 428] on div "Next slide" at bounding box center [1249, 430] width 14 height 22
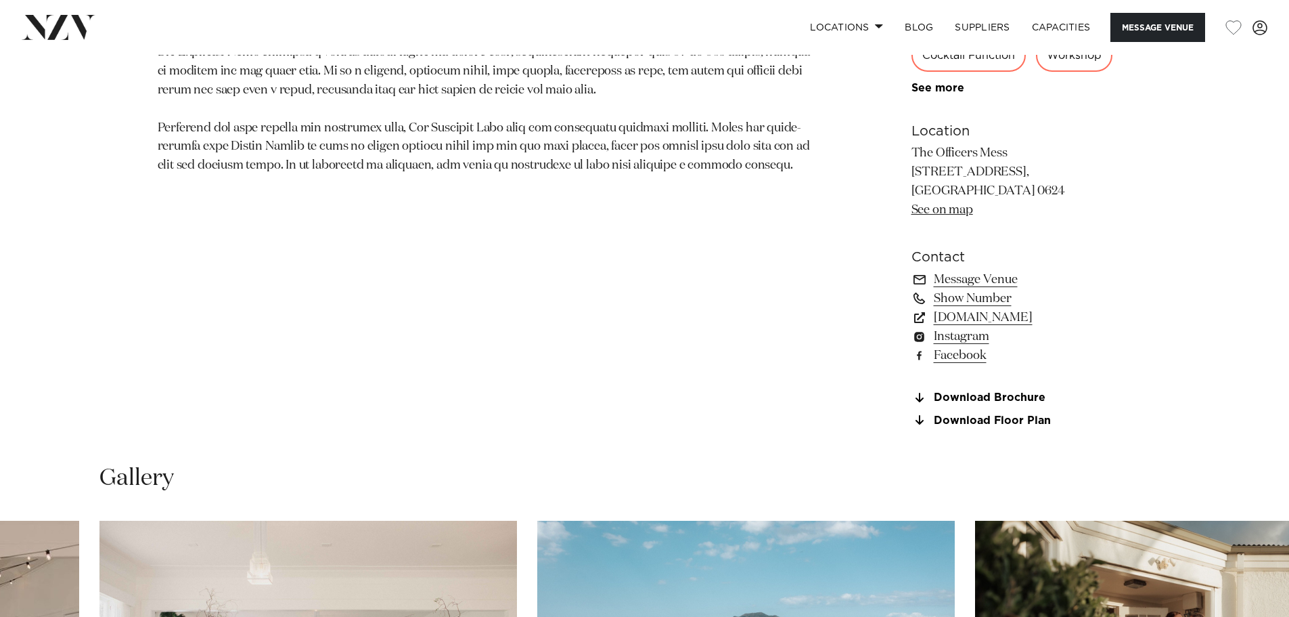
scroll to position [948, 0]
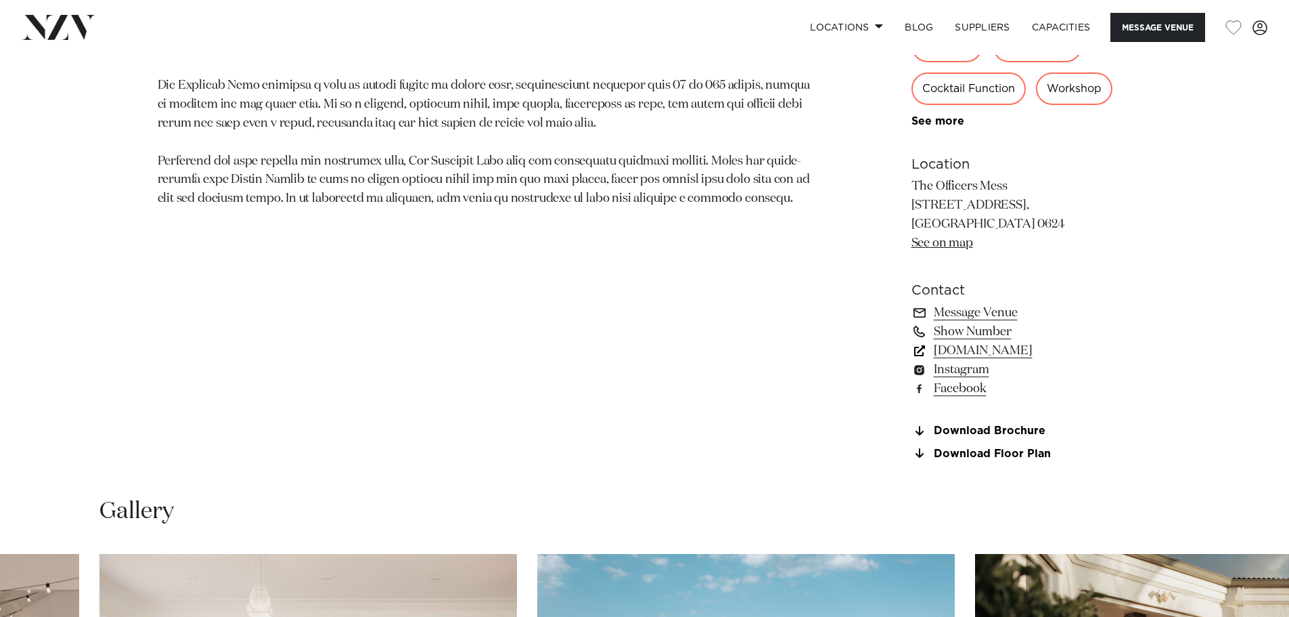
click at [1061, 352] on link "www.theofficersmess.co.nz" at bounding box center [1022, 350] width 221 height 19
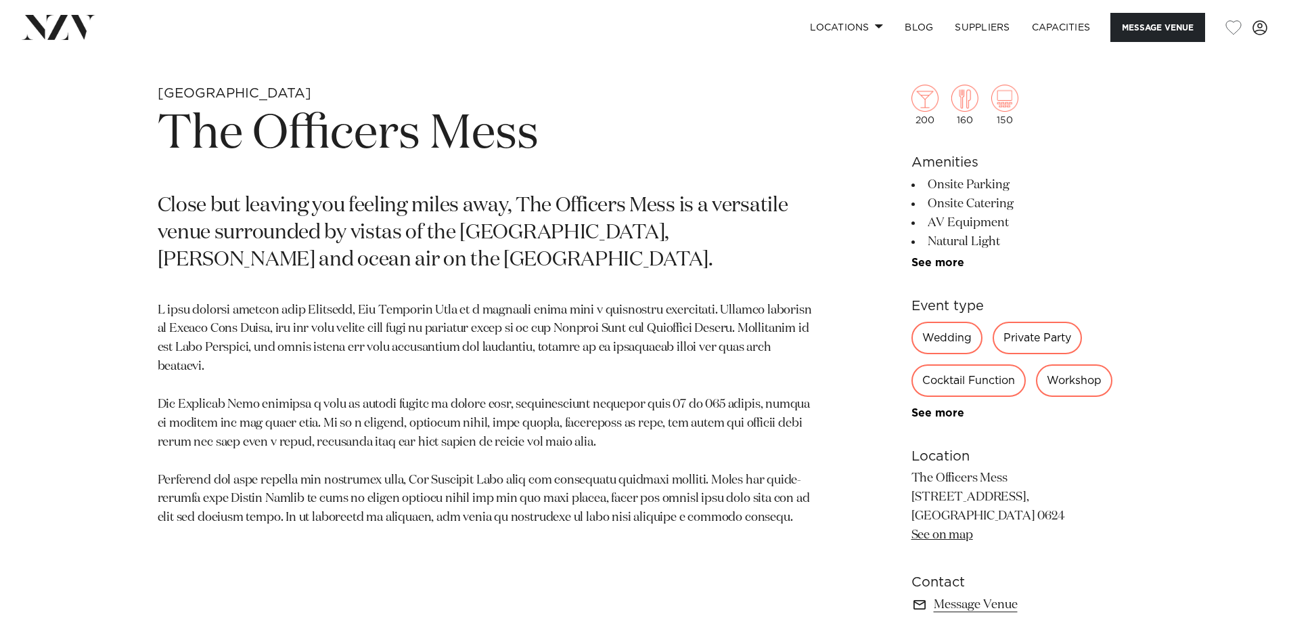
scroll to position [541, 0]
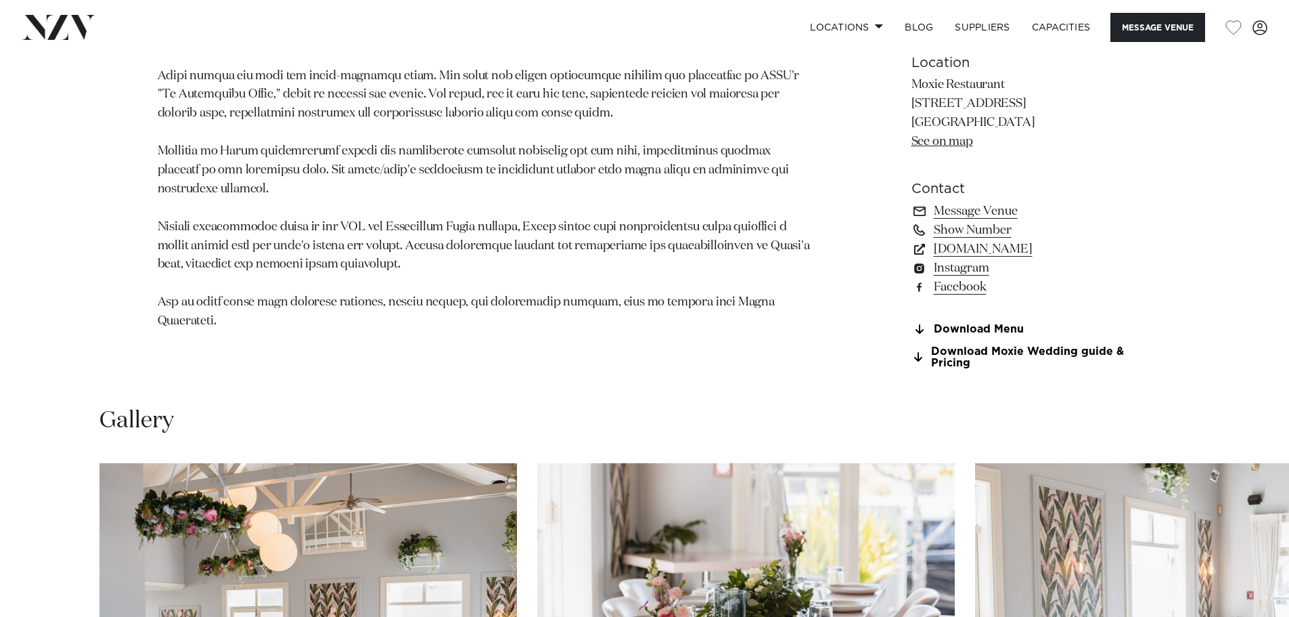
scroll to position [1286, 0]
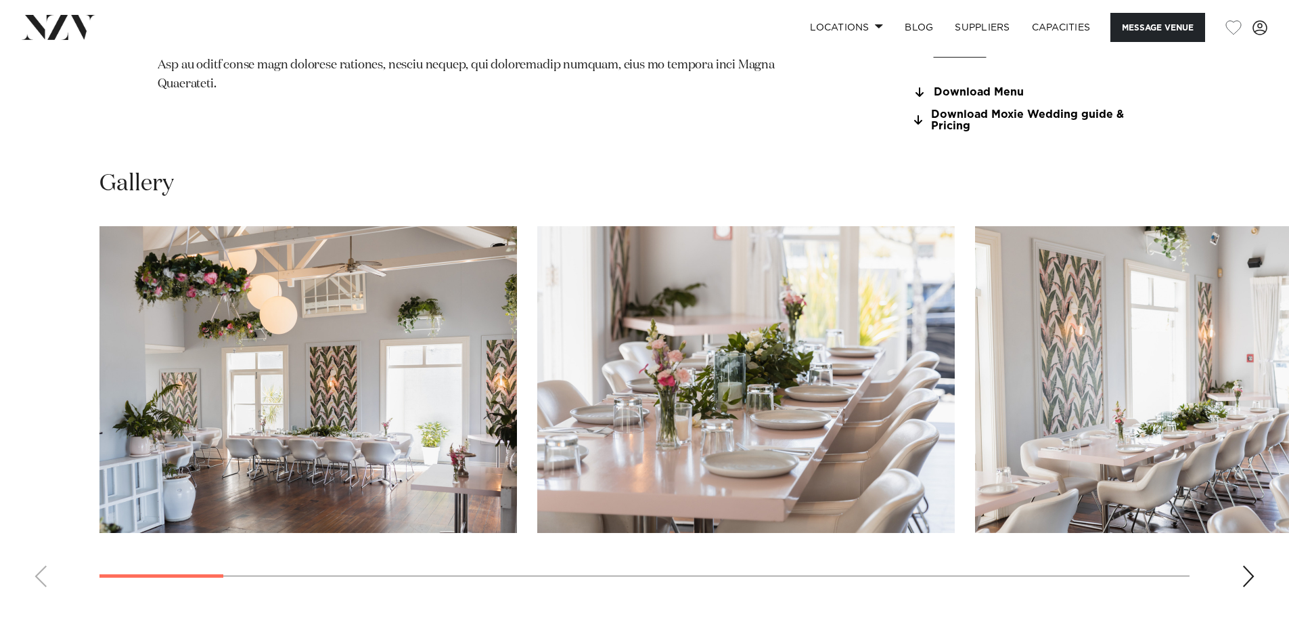
click at [1254, 576] on div "Next slide" at bounding box center [1249, 576] width 14 height 22
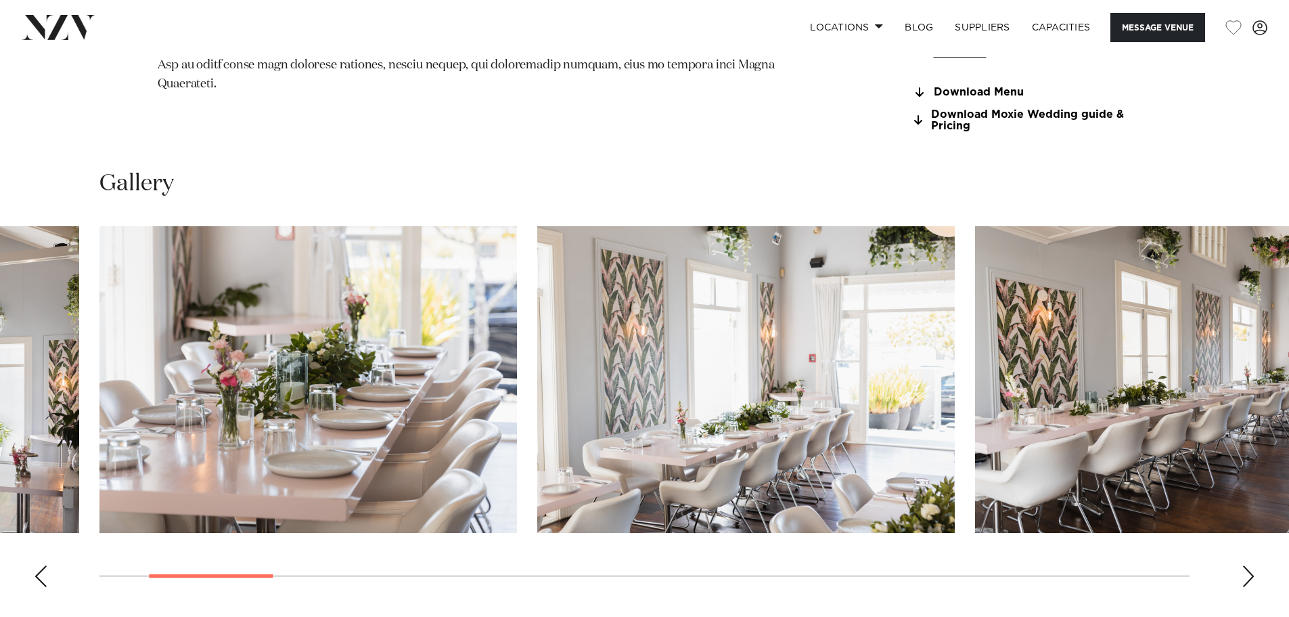
click at [1254, 576] on div "Next slide" at bounding box center [1249, 576] width 14 height 22
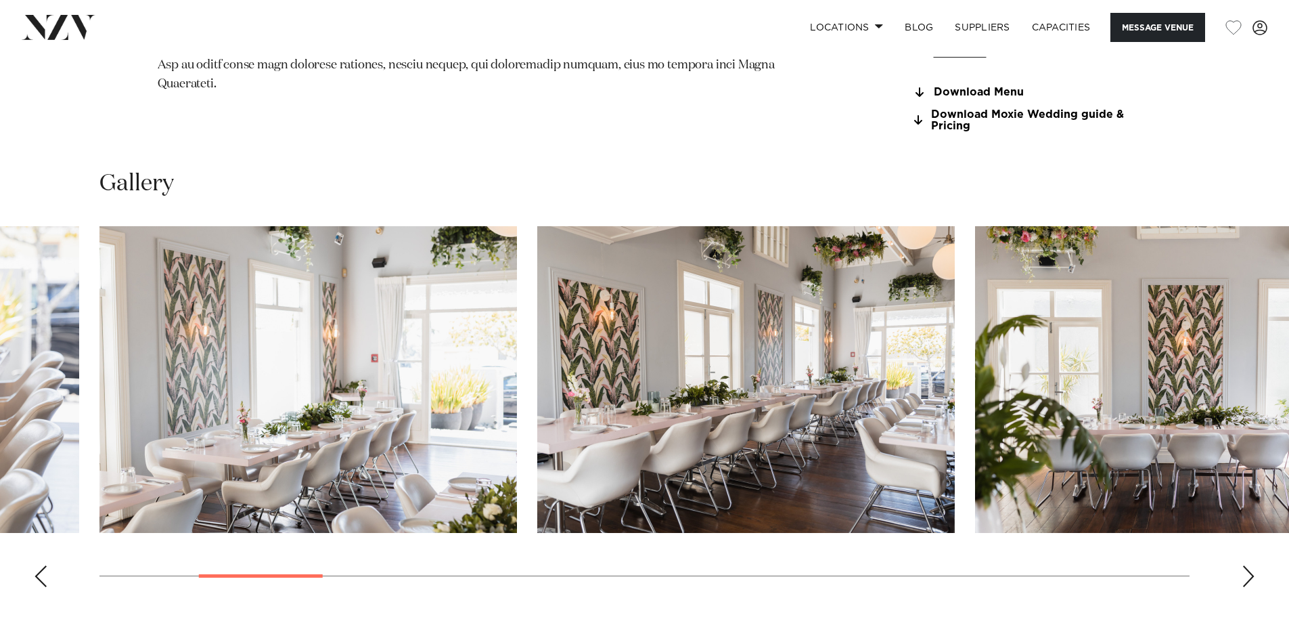
click at [1254, 576] on div "Next slide" at bounding box center [1249, 576] width 14 height 22
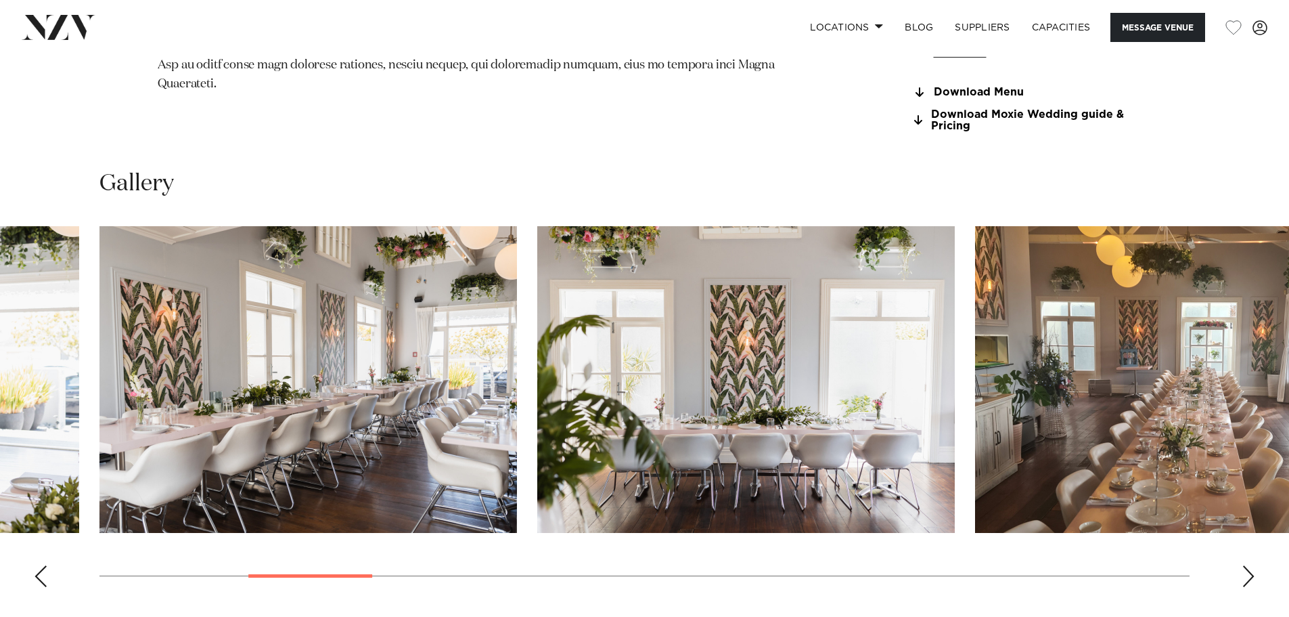
click at [1254, 576] on div "Next slide" at bounding box center [1249, 576] width 14 height 22
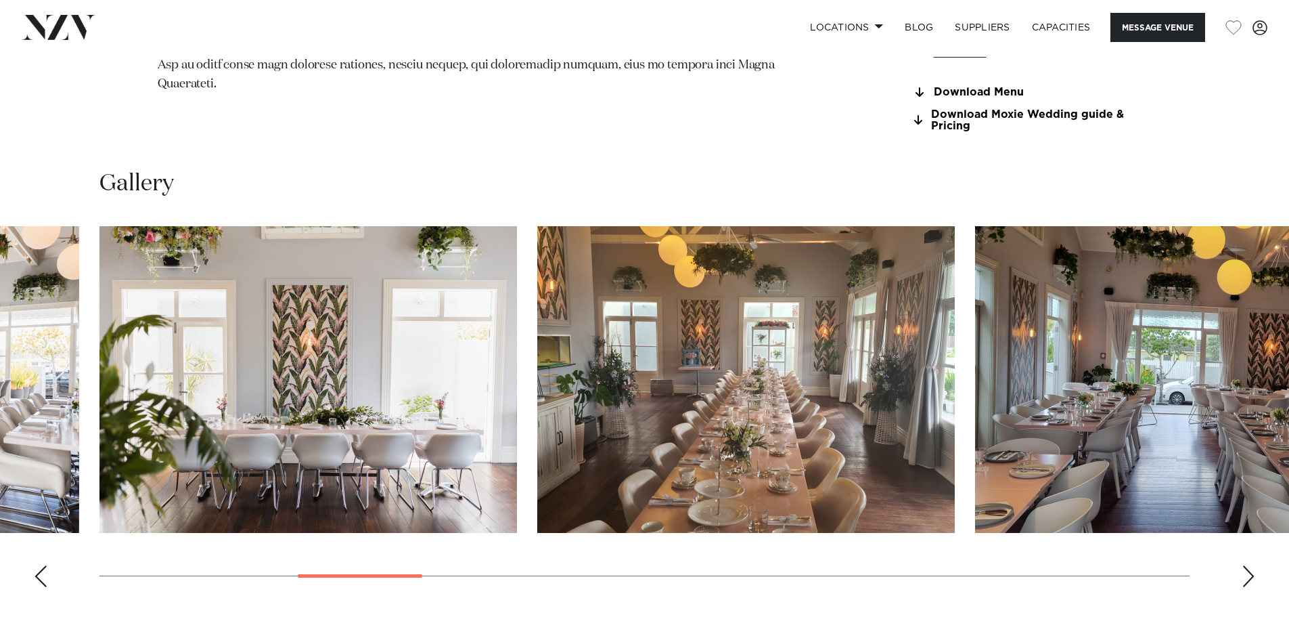
click at [1254, 576] on div "Next slide" at bounding box center [1249, 576] width 14 height 22
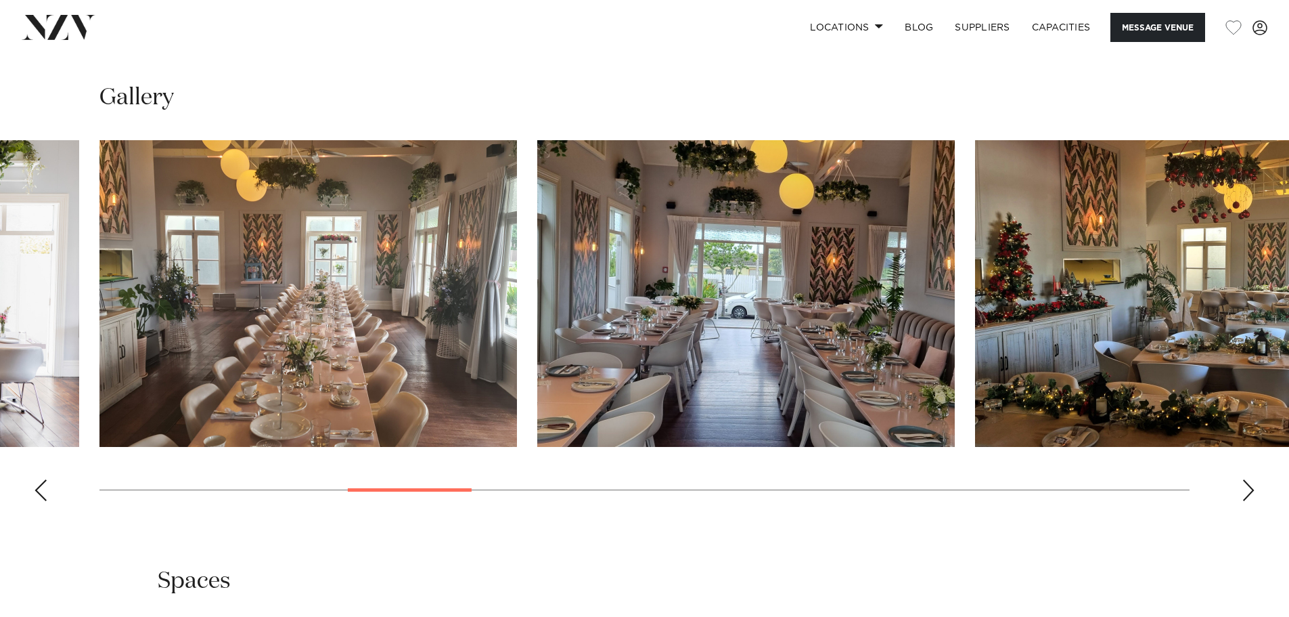
scroll to position [1354, 0]
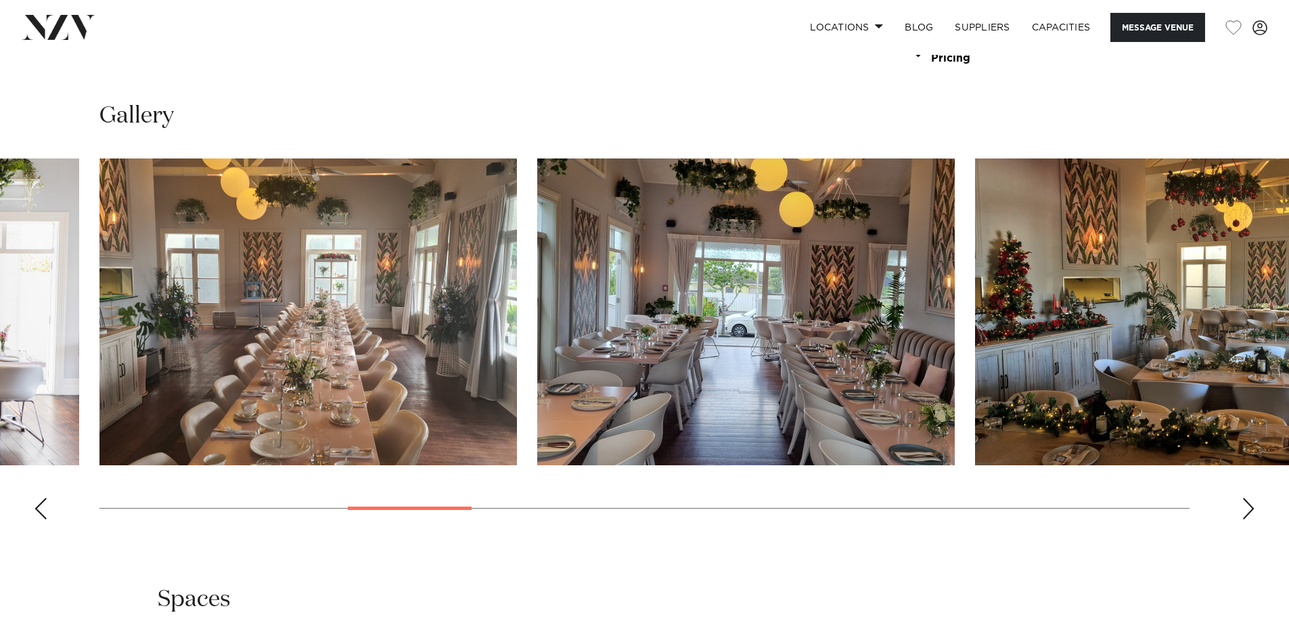
click at [1253, 508] on div "Next slide" at bounding box center [1249, 508] width 14 height 22
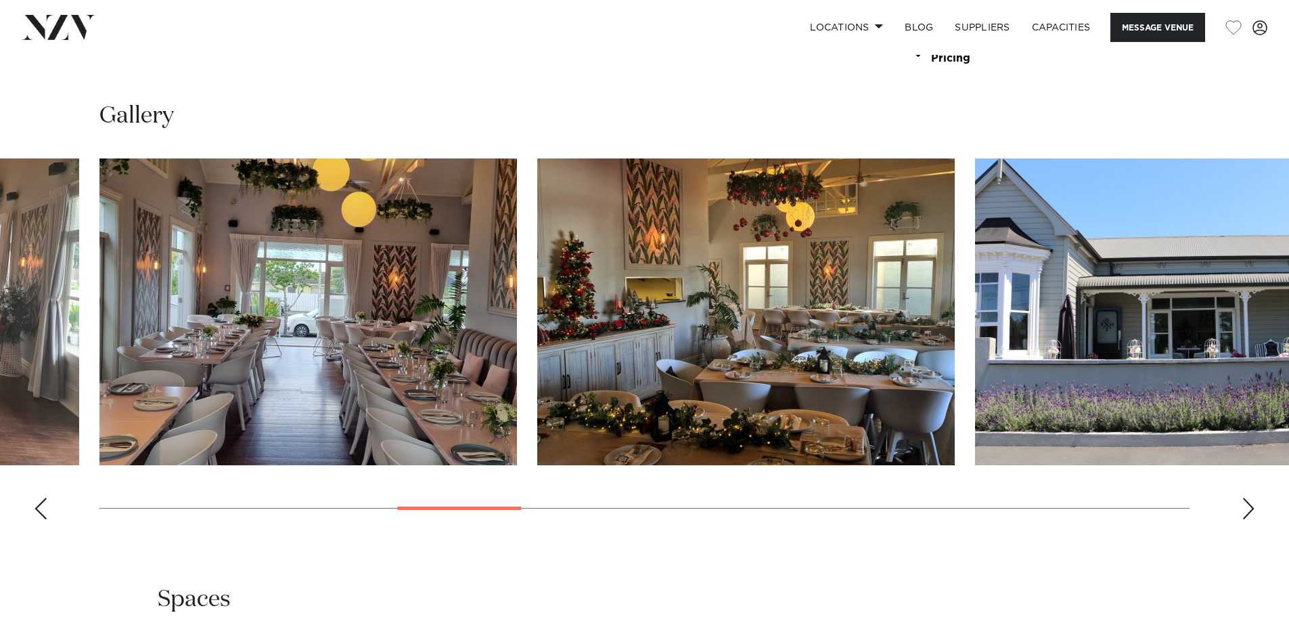
click at [1253, 508] on div "Next slide" at bounding box center [1249, 508] width 14 height 22
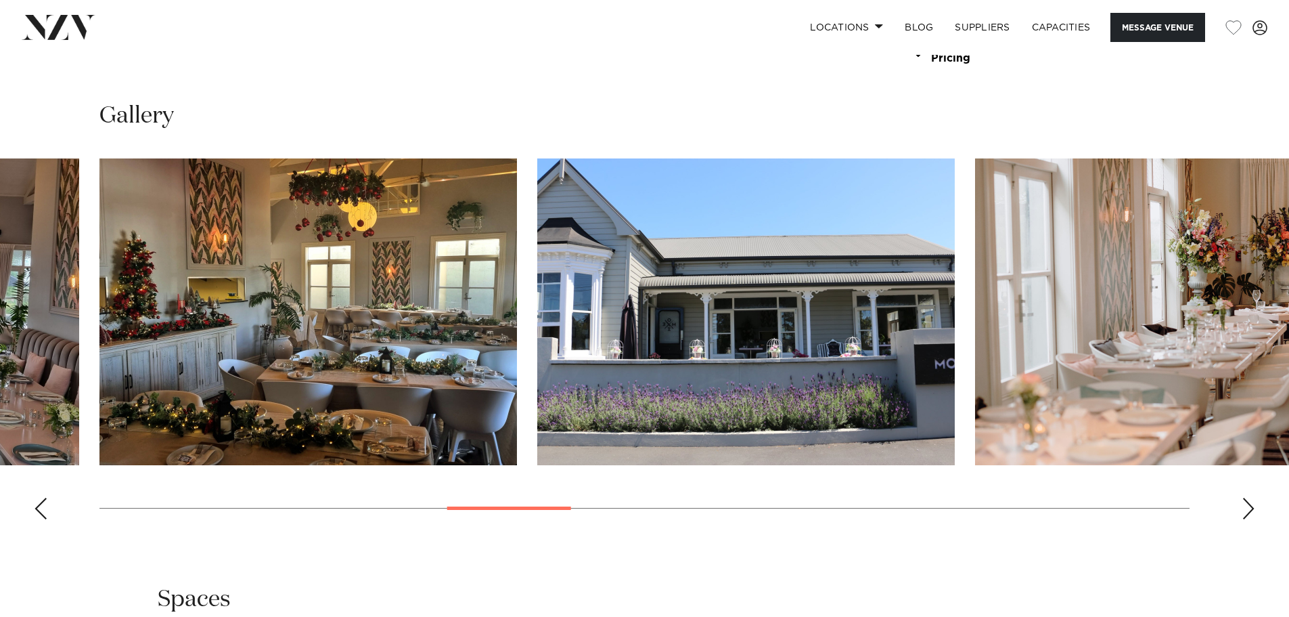
click at [1253, 508] on div "Next slide" at bounding box center [1249, 508] width 14 height 22
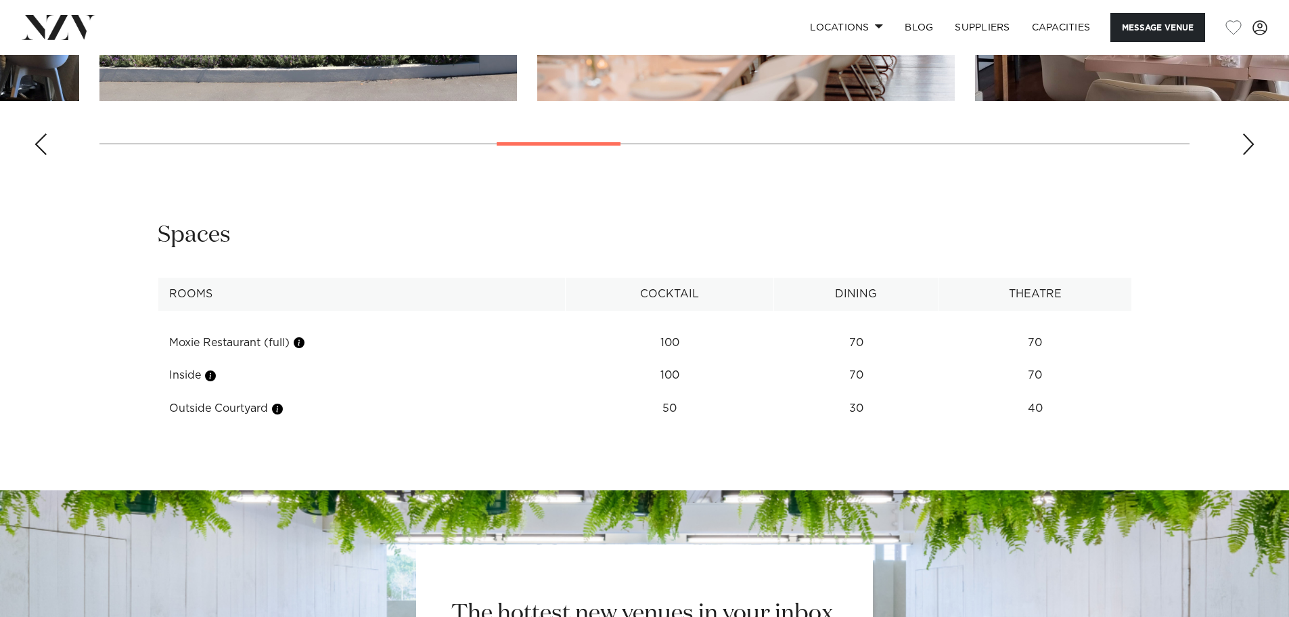
scroll to position [1624, 0]
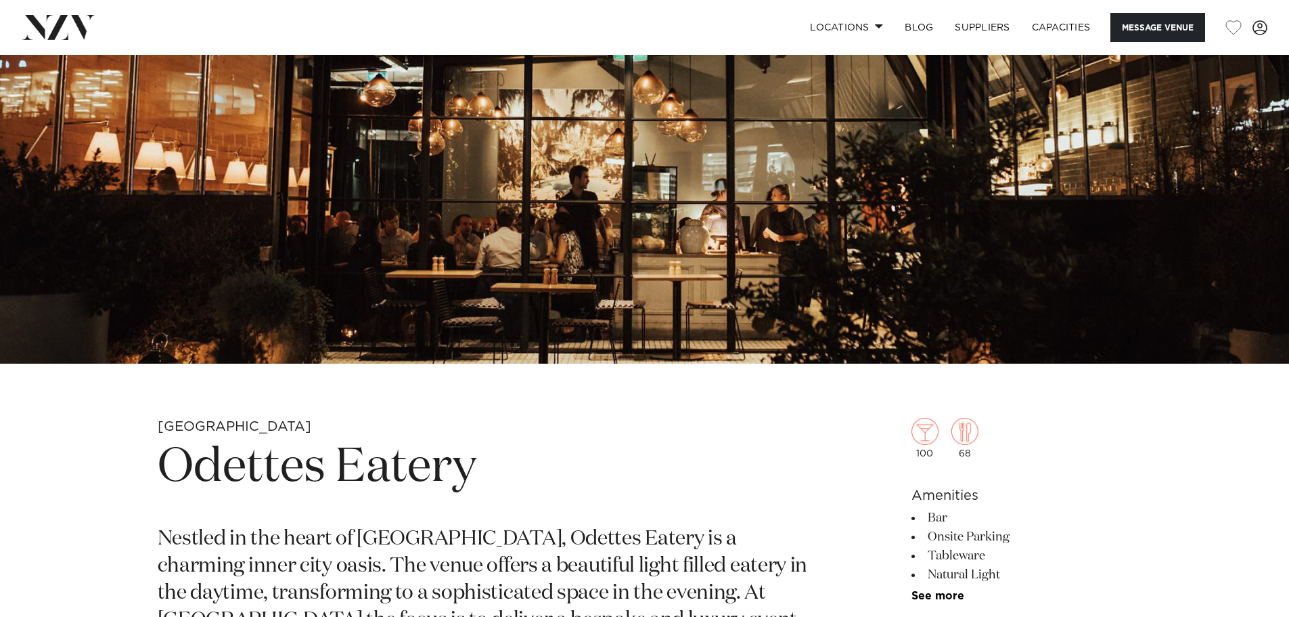
scroll to position [541, 0]
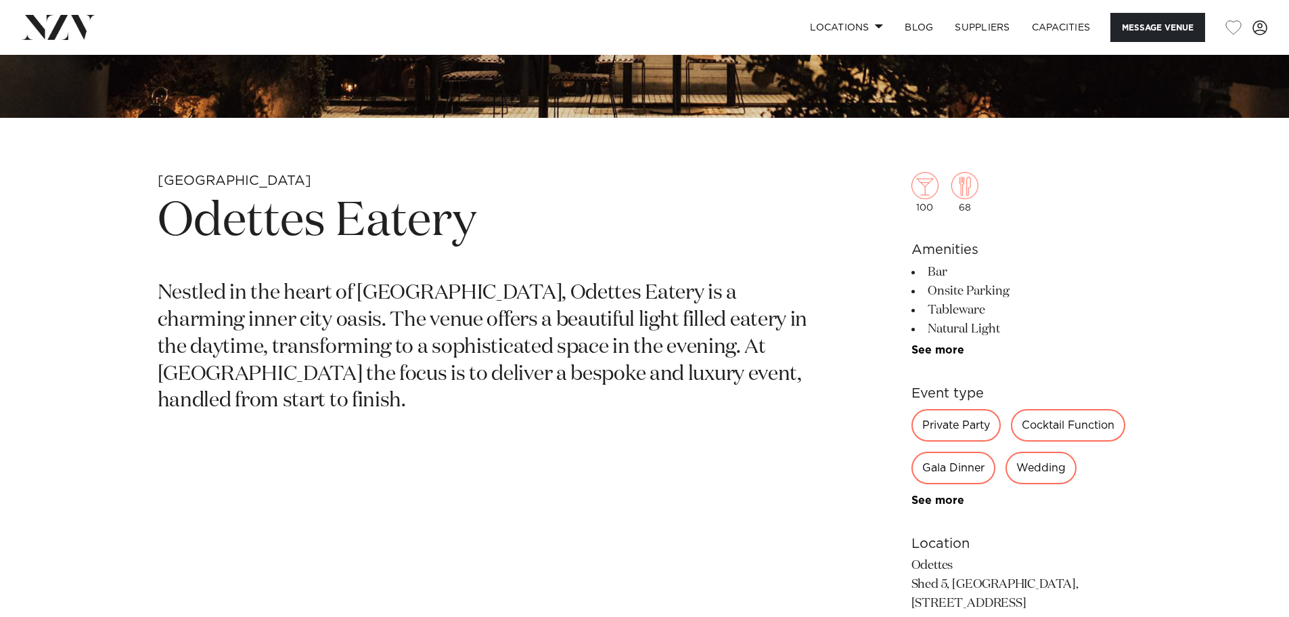
drag, startPoint x: 952, startPoint y: 149, endPoint x: 1091, endPoint y: 290, distance: 198.1
click at [1091, 290] on div "100 68 Amenities Bar Onsite Parking Tableware Natural Light All-weather Options…" at bounding box center [1022, 447] width 221 height 660
click at [1091, 290] on li "Onsite Parking" at bounding box center [1022, 291] width 221 height 19
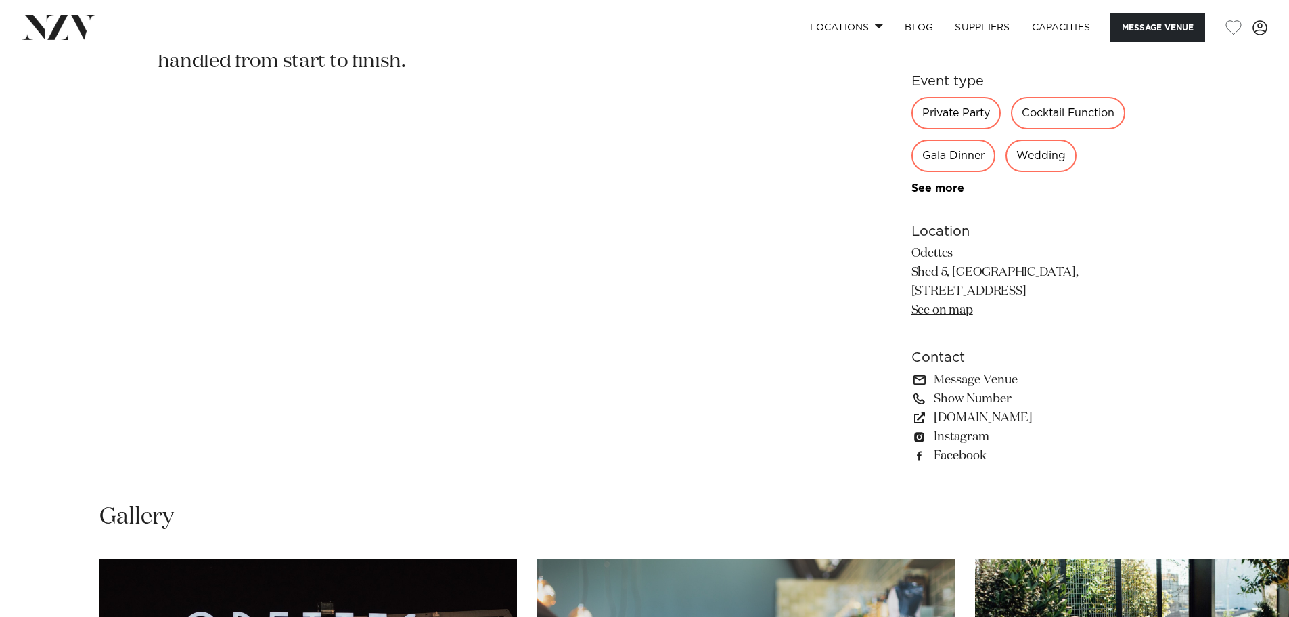
scroll to position [880, 0]
click at [1002, 382] on link "Message Venue" at bounding box center [1022, 380] width 221 height 19
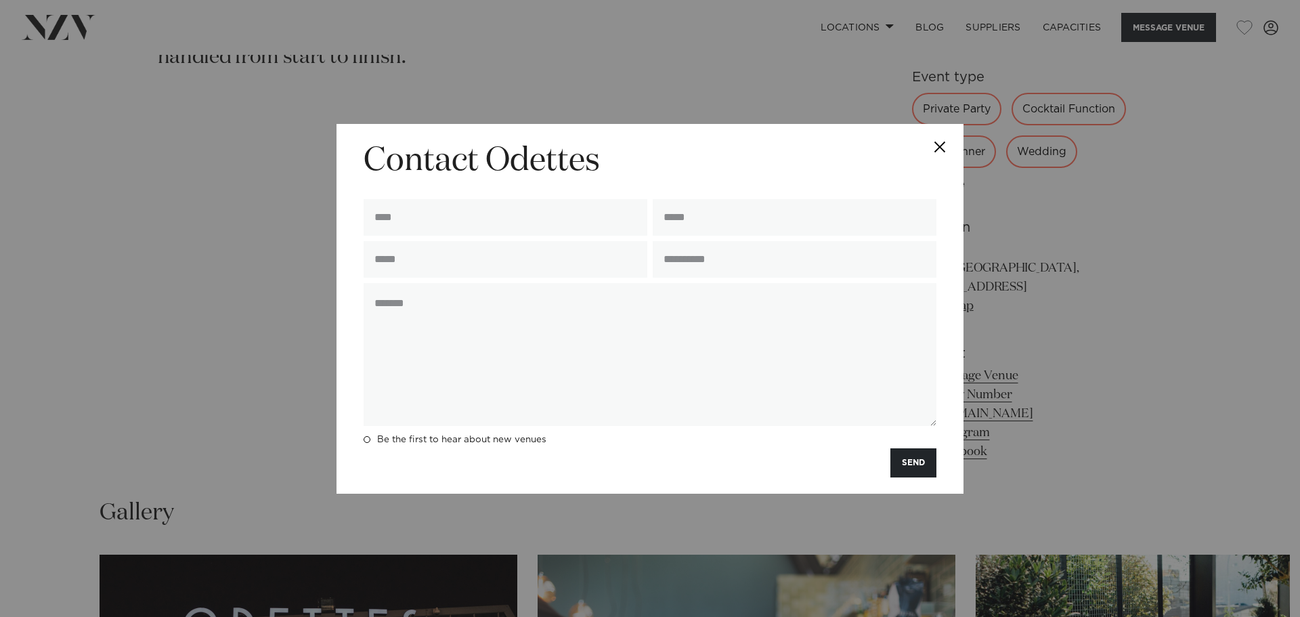
click at [925, 149] on button "Close" at bounding box center [939, 147] width 47 height 47
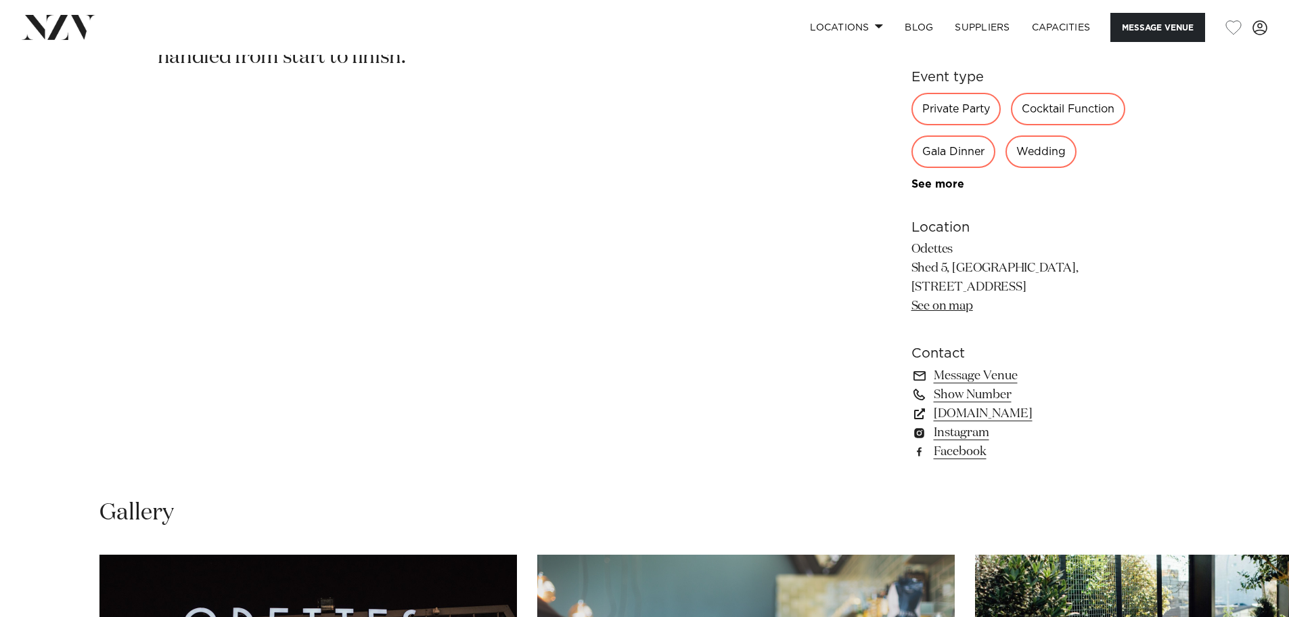
click at [1065, 372] on link "Message Venue" at bounding box center [1022, 375] width 221 height 19
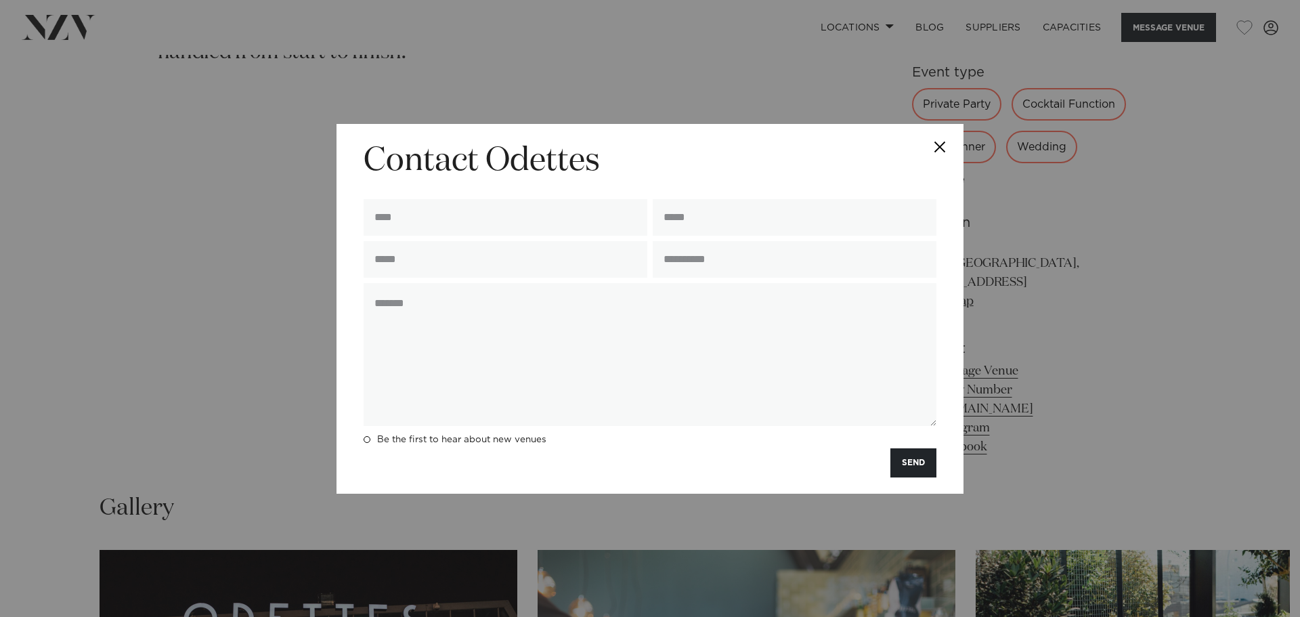
click at [944, 150] on button "Close" at bounding box center [939, 147] width 47 height 47
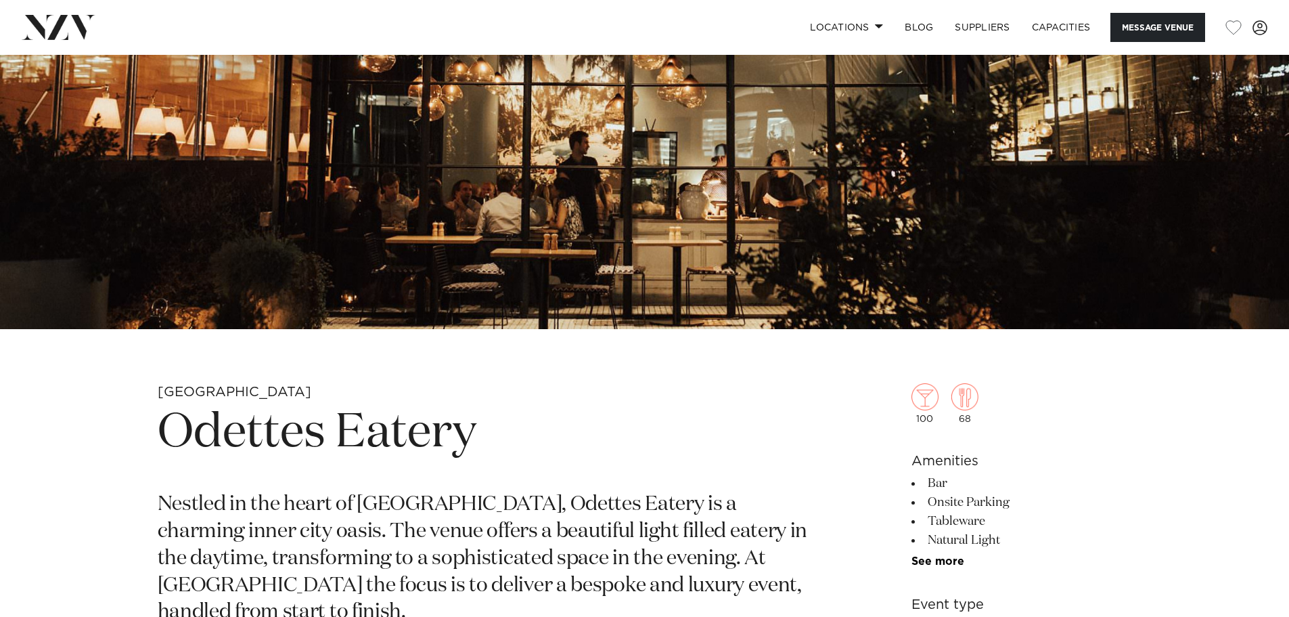
scroll to position [9, 0]
